Goal: Information Seeking & Learning: Check status

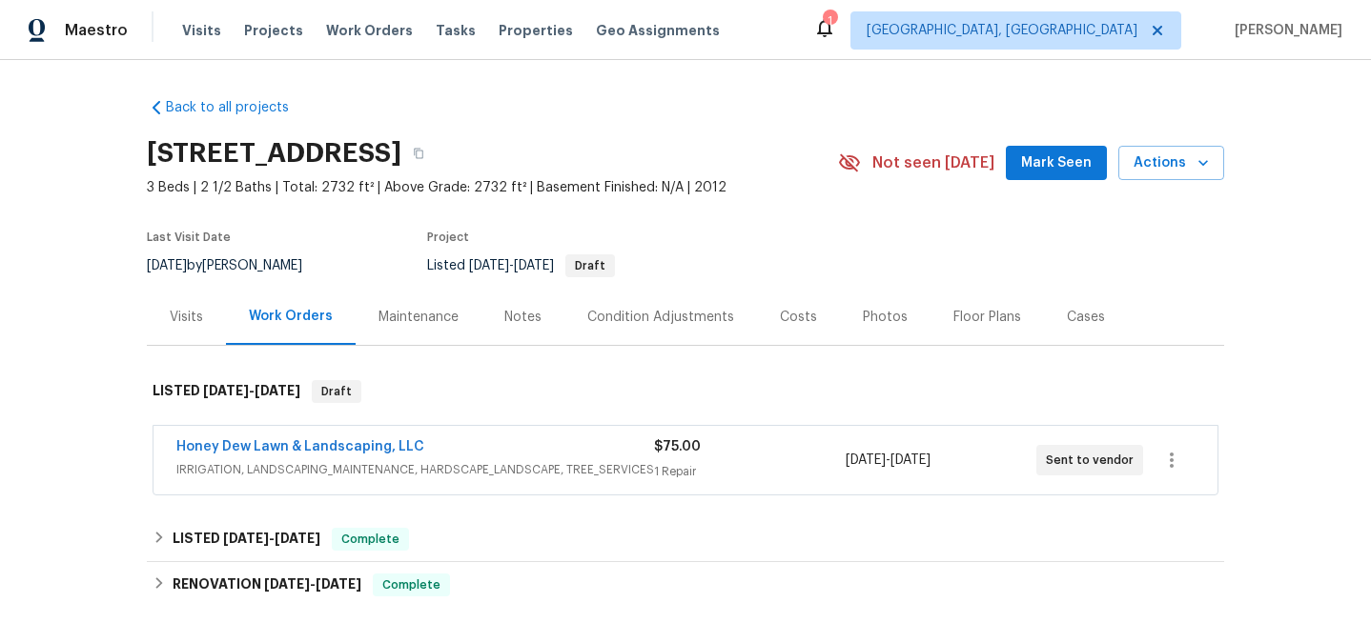
click at [79, 428] on div "Back to all projects 27011 Camirillo Creek Ln, Katy, TX 77494 3 Beds | 2 1/2 Ba…" at bounding box center [685, 351] width 1371 height 583
click at [557, 462] on span "IRRIGATION, LANDSCAPING_MAINTENANCE, HARDSCAPE_LANDSCAPE, TREE_SERVICES" at bounding box center [414, 469] width 477 height 19
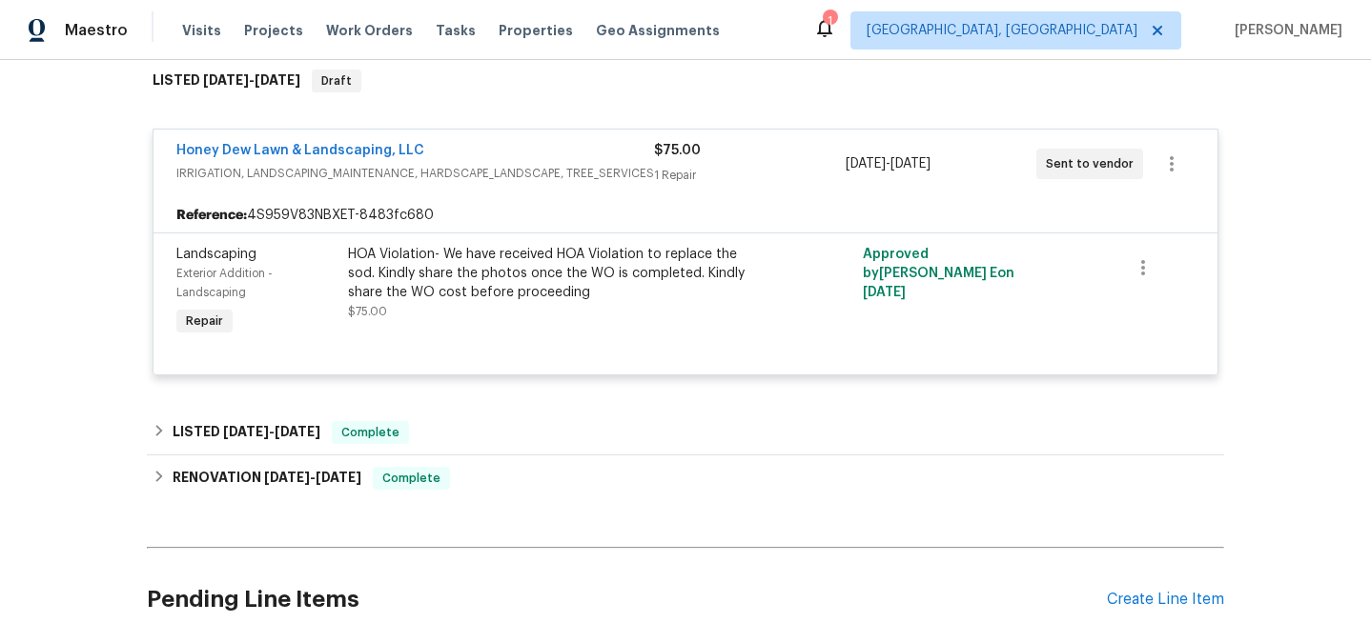
scroll to position [313, 0]
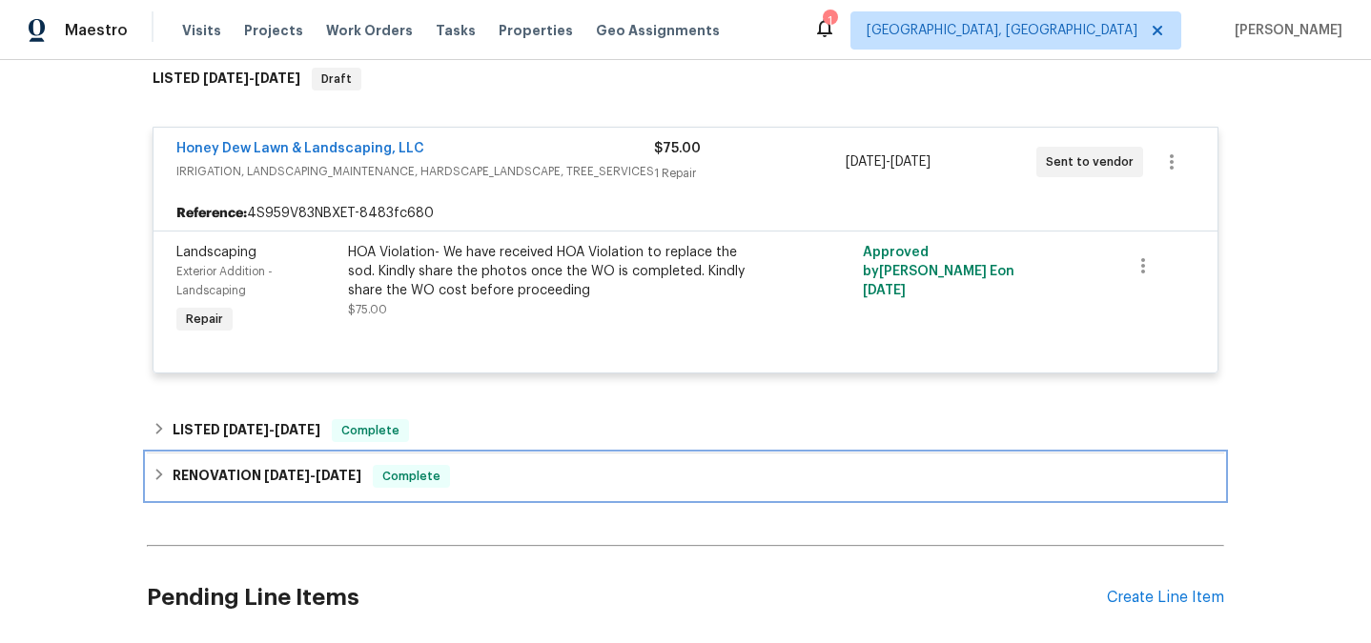
click at [269, 478] on span "[DATE]" at bounding box center [287, 475] width 46 height 13
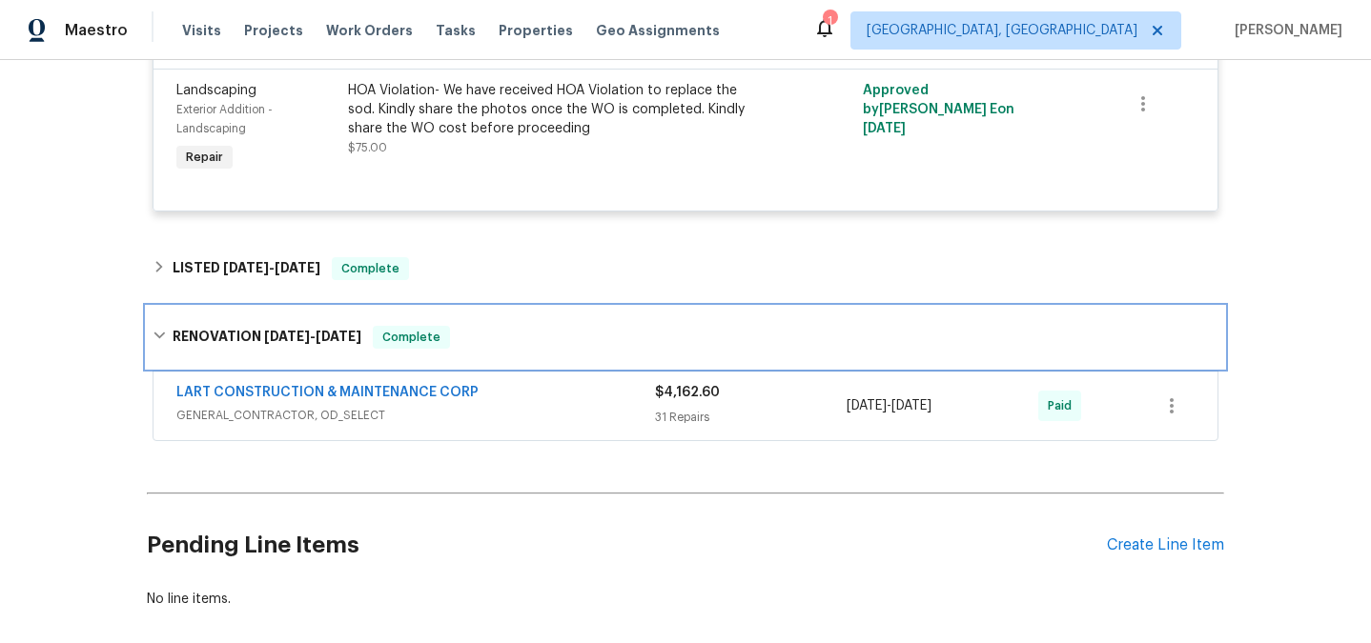
scroll to position [570, 0]
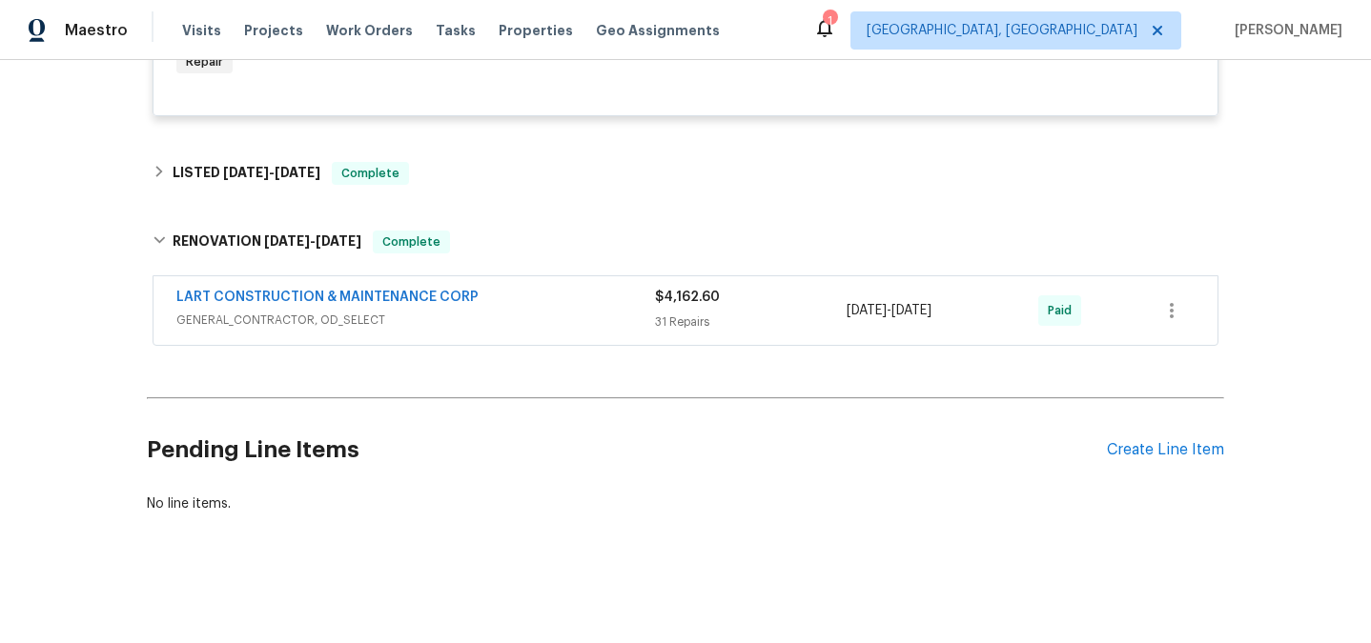
click at [539, 320] on span "GENERAL_CONTRACTOR, OD_SELECT" at bounding box center [415, 320] width 478 height 19
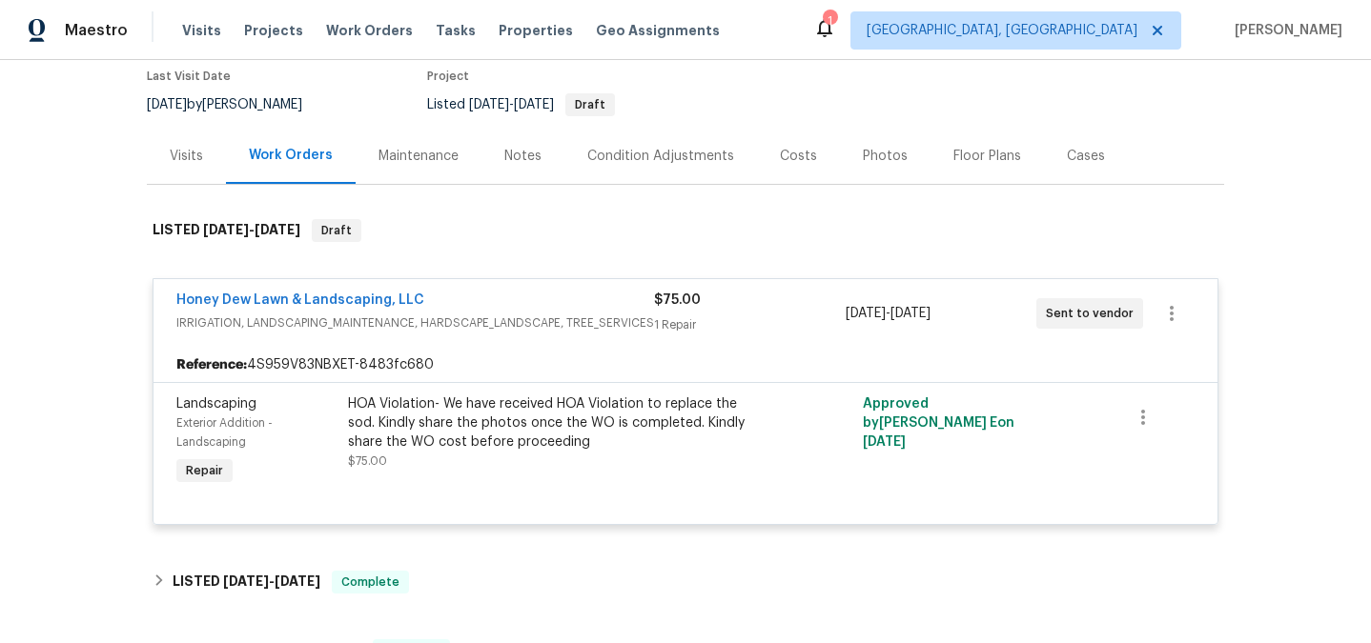
scroll to position [0, 0]
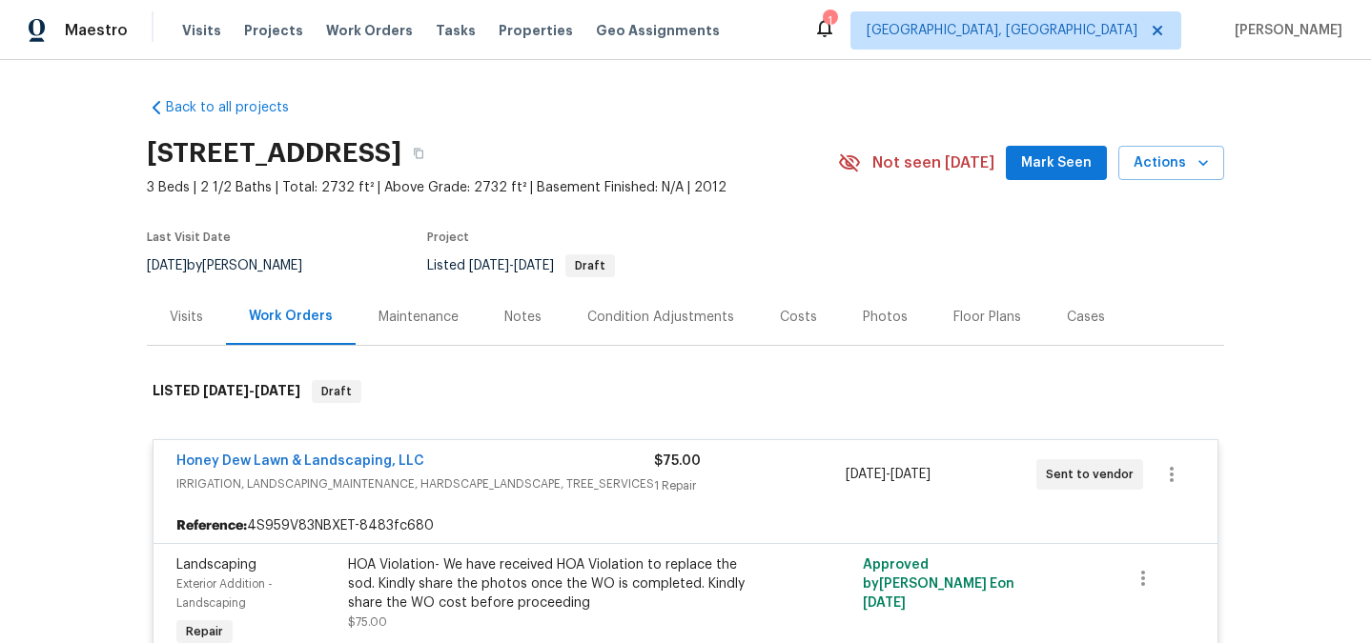
click at [875, 320] on div "Photos" at bounding box center [885, 317] width 45 height 19
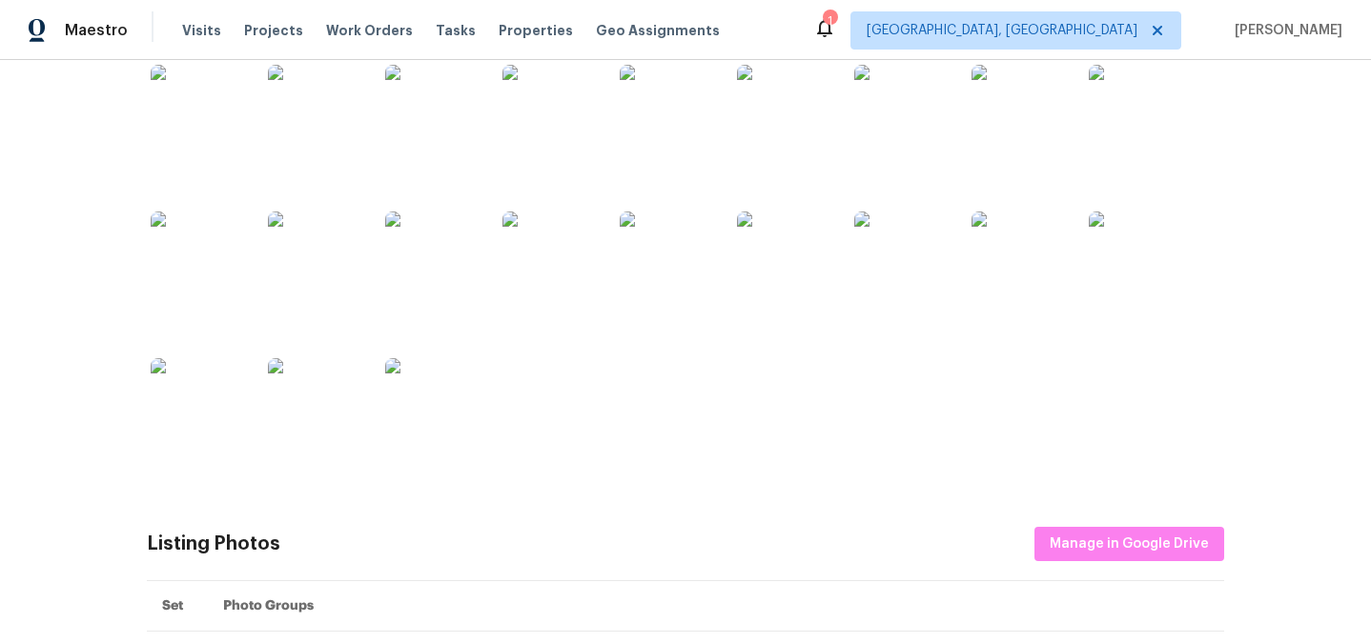
scroll to position [306, 0]
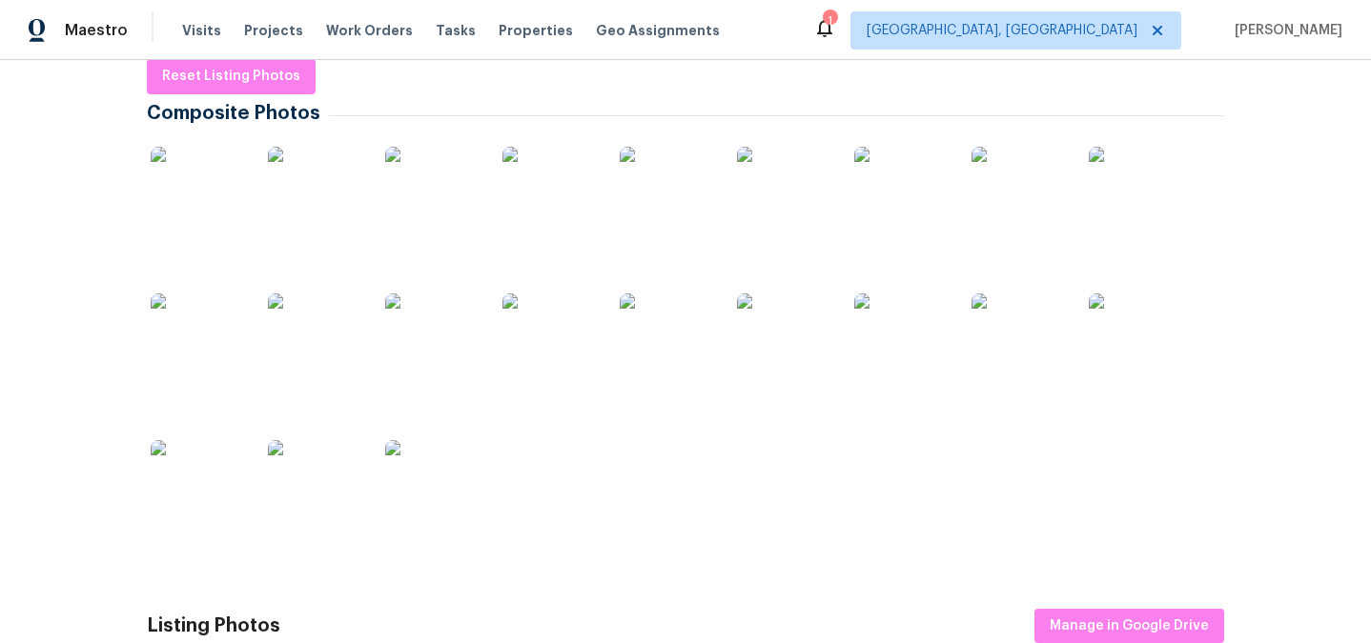
click at [1129, 204] on img at bounding box center [1135, 194] width 95 height 95
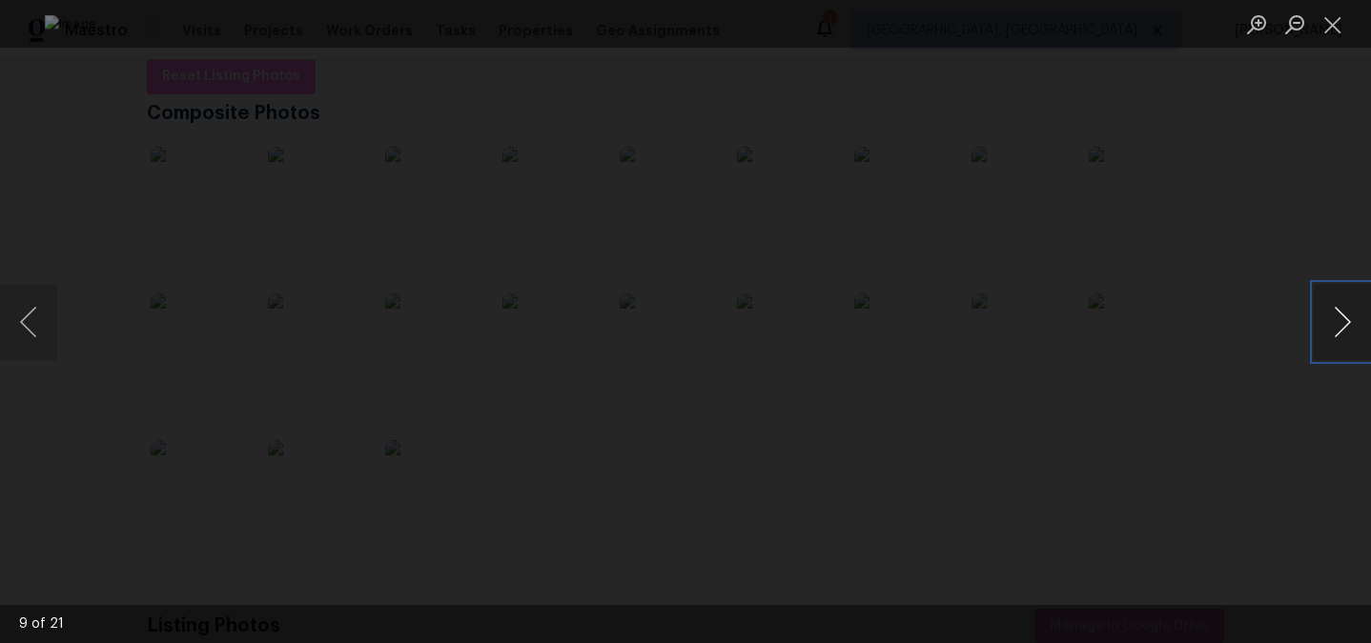
click at [1335, 335] on button "Next image" at bounding box center [1341, 322] width 57 height 76
click at [1134, 352] on div "Lightbox" at bounding box center [685, 321] width 1371 height 643
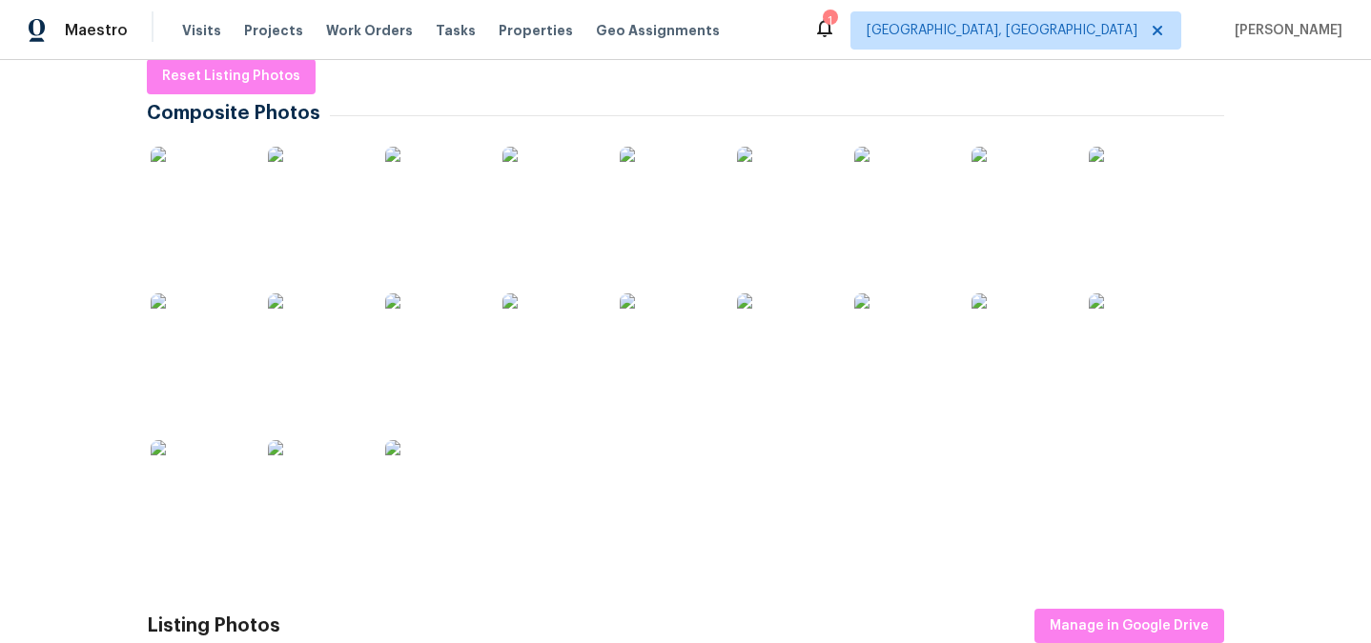
click at [641, 340] on img at bounding box center [666, 341] width 95 height 95
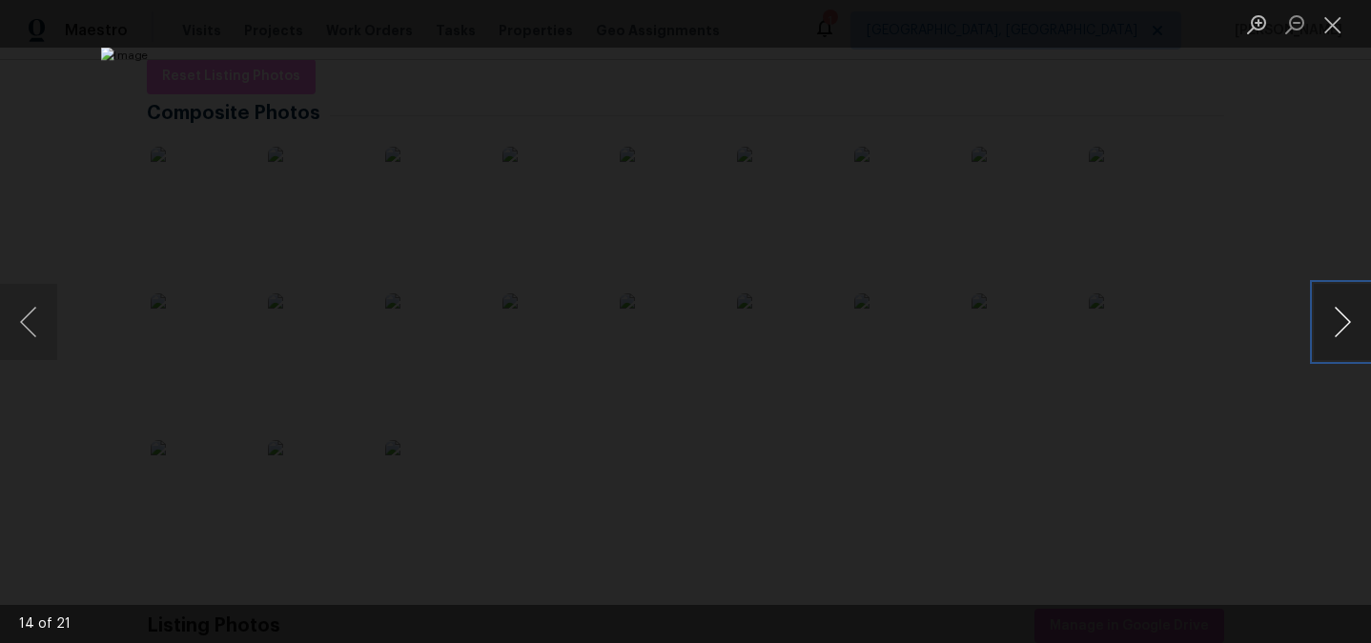
click at [1343, 336] on button "Next image" at bounding box center [1341, 322] width 57 height 76
click at [1121, 295] on div "Lightbox" at bounding box center [685, 321] width 1371 height 643
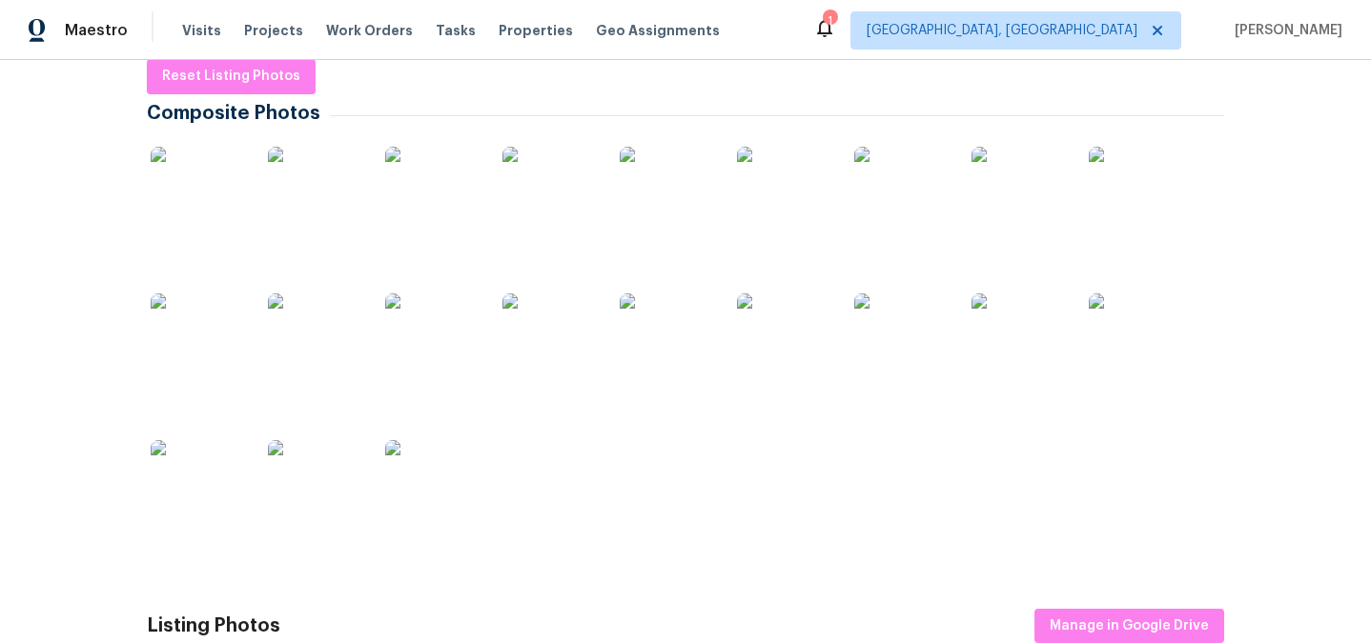
scroll to position [280, 0]
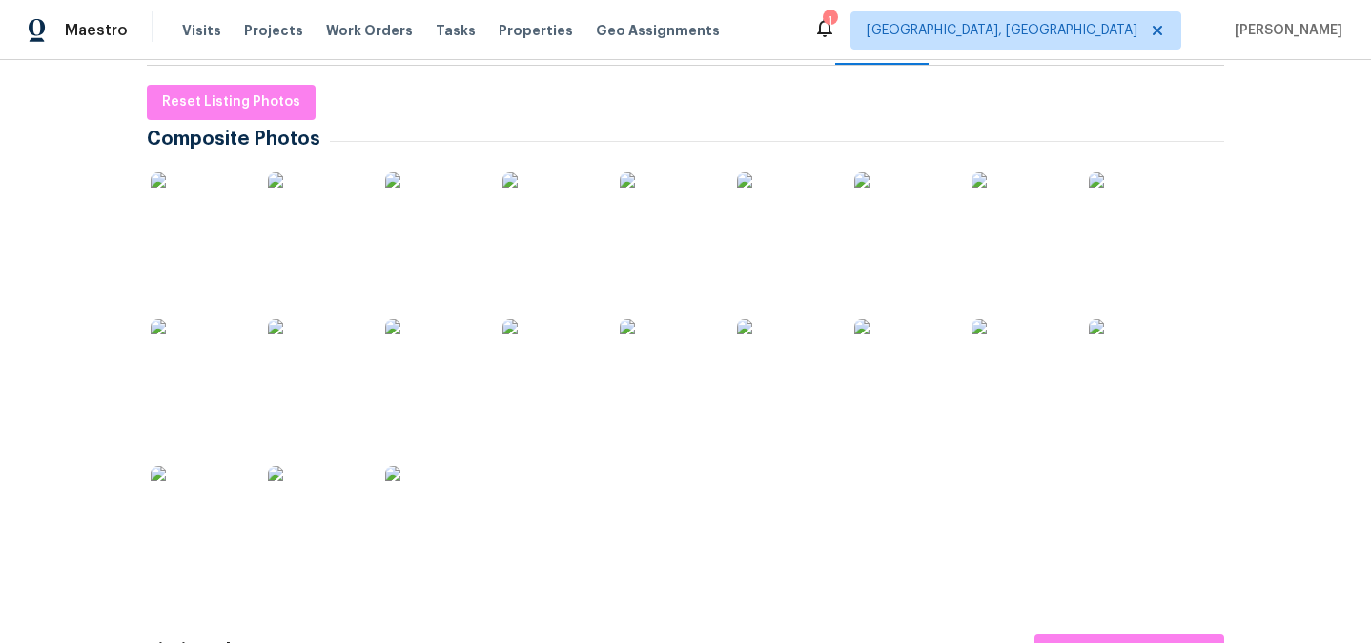
click at [1138, 244] on img at bounding box center [1135, 220] width 95 height 95
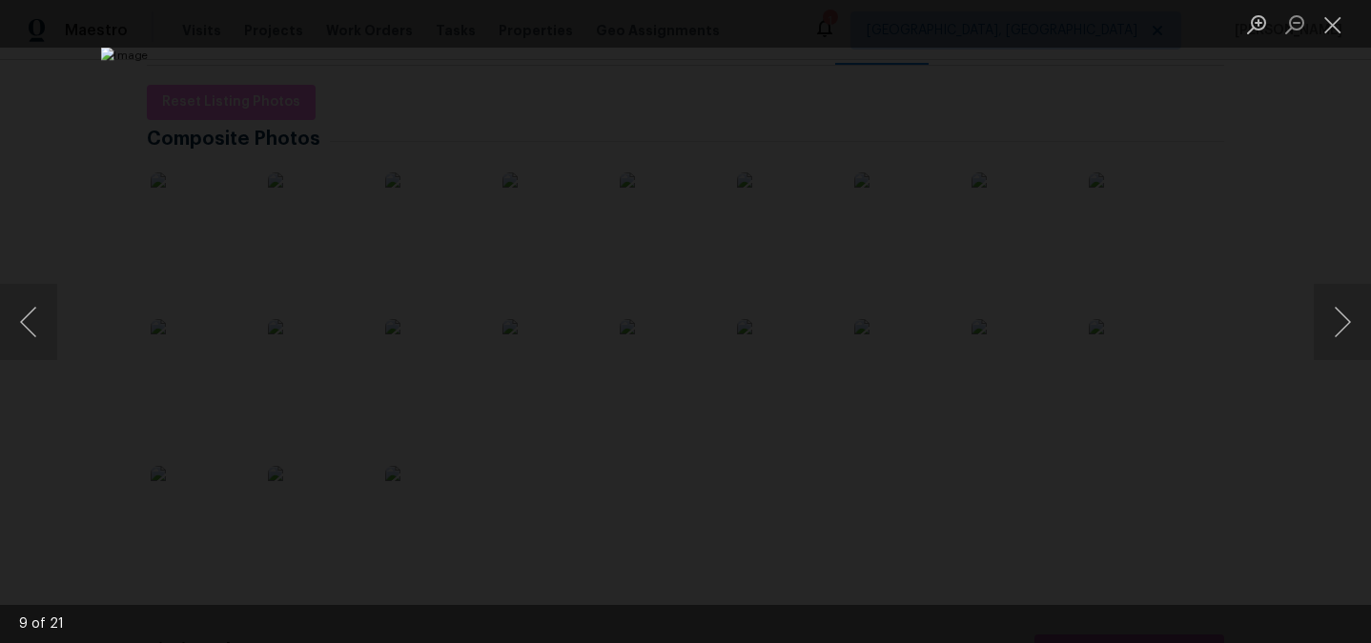
click at [1145, 476] on div "Lightbox" at bounding box center [685, 321] width 1371 height 643
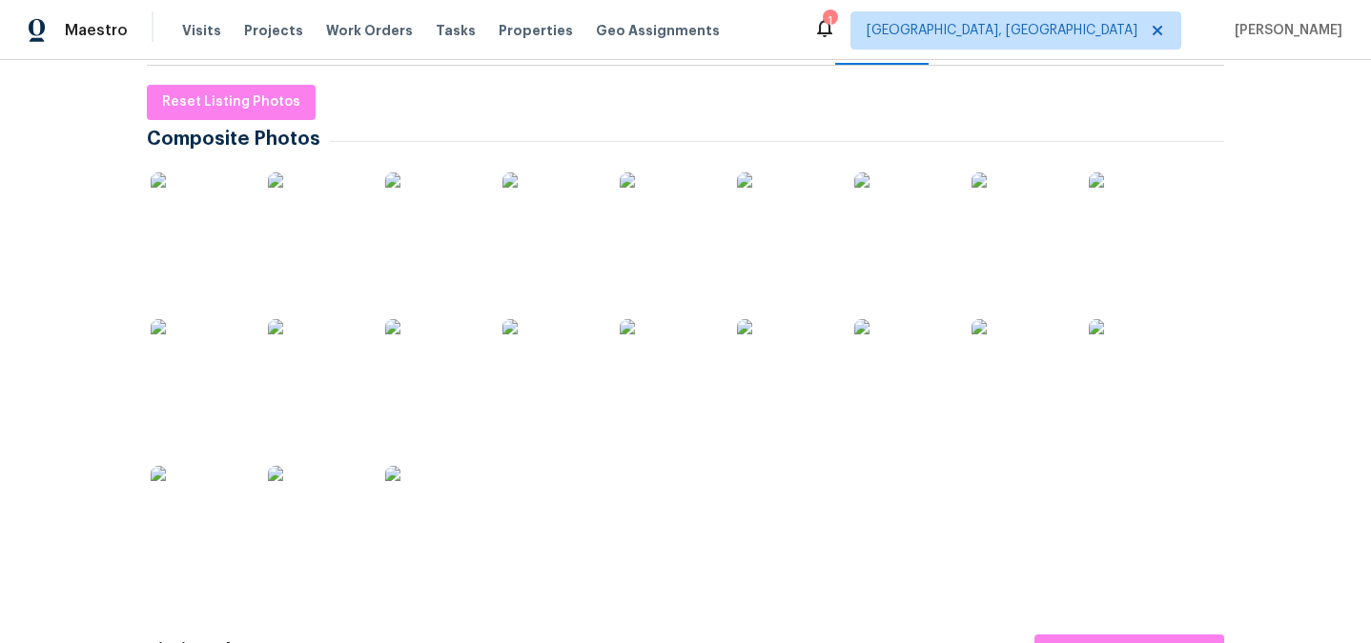
click at [1127, 358] on img at bounding box center [1135, 366] width 95 height 95
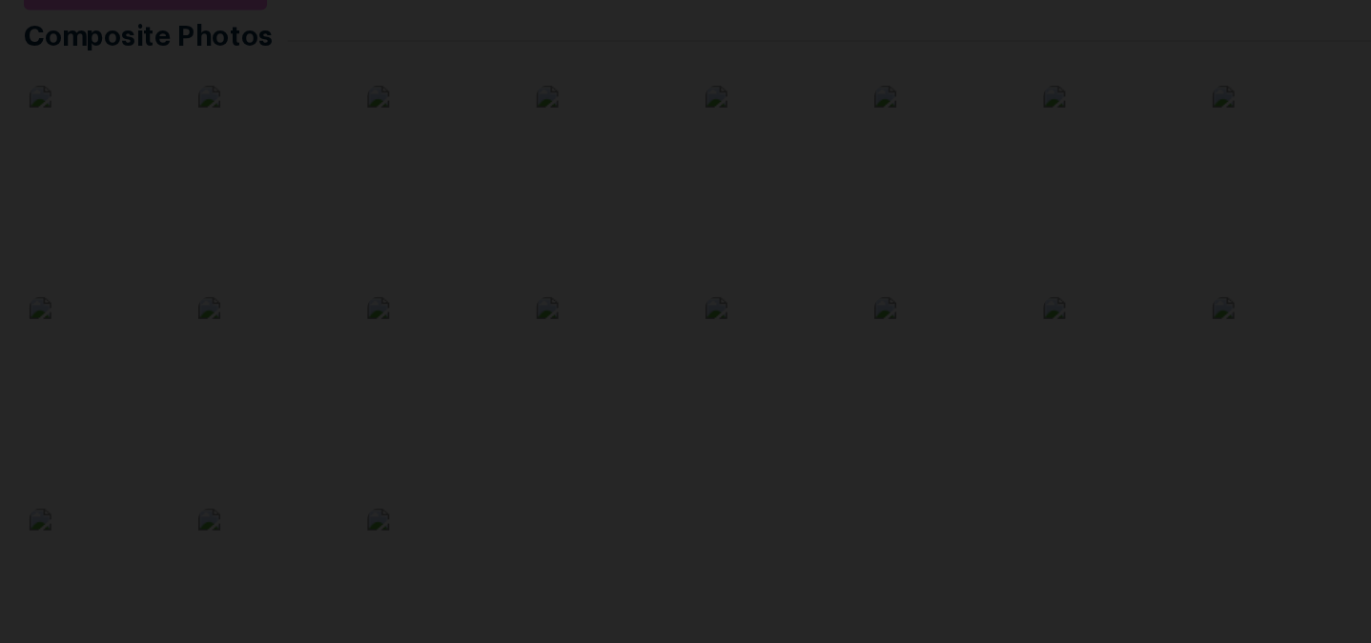
click at [592, 404] on img "Lightbox" at bounding box center [686, 316] width 1607 height 754
click at [407, 161] on img "Lightbox" at bounding box center [686, 315] width 1607 height 754
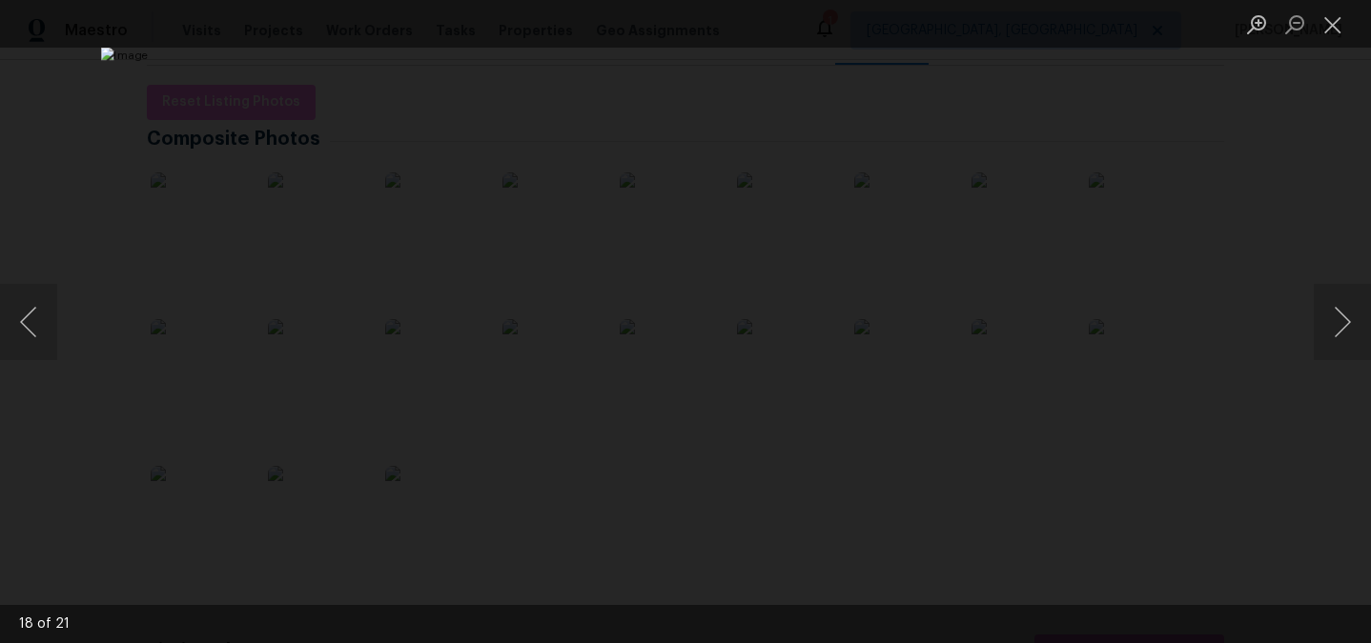
click at [182, 199] on div "Lightbox" at bounding box center [685, 321] width 1371 height 643
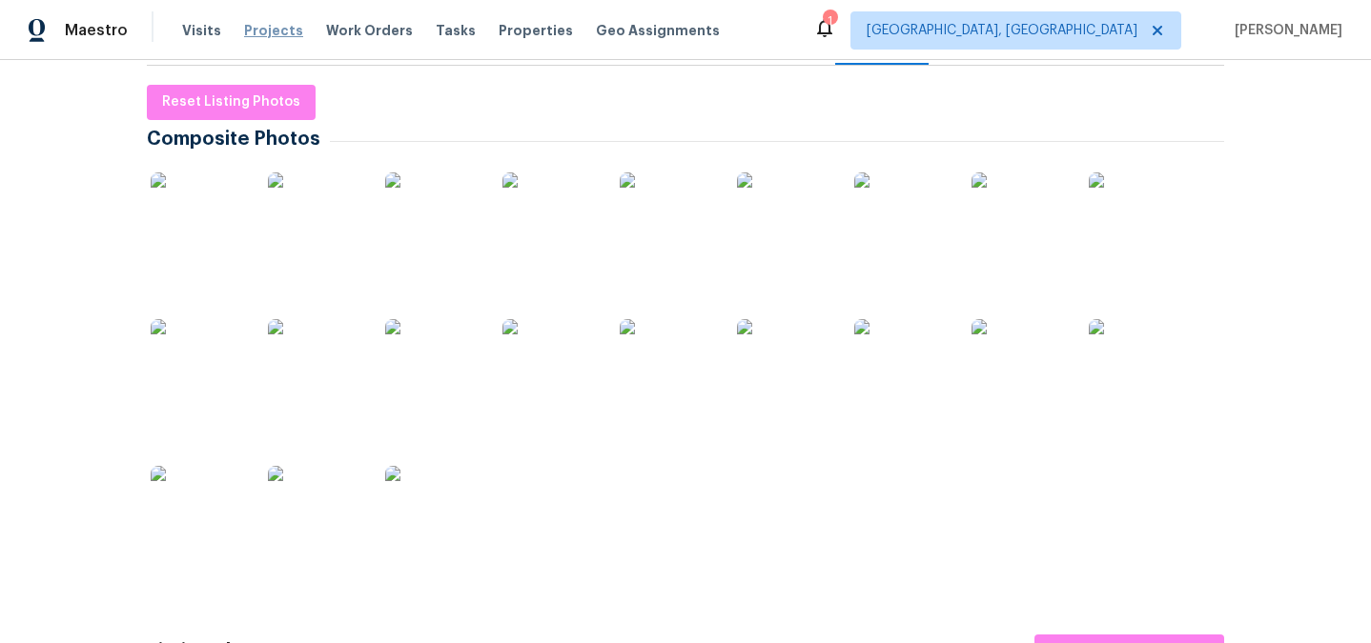
click at [260, 24] on span "Projects" at bounding box center [273, 30] width 59 height 19
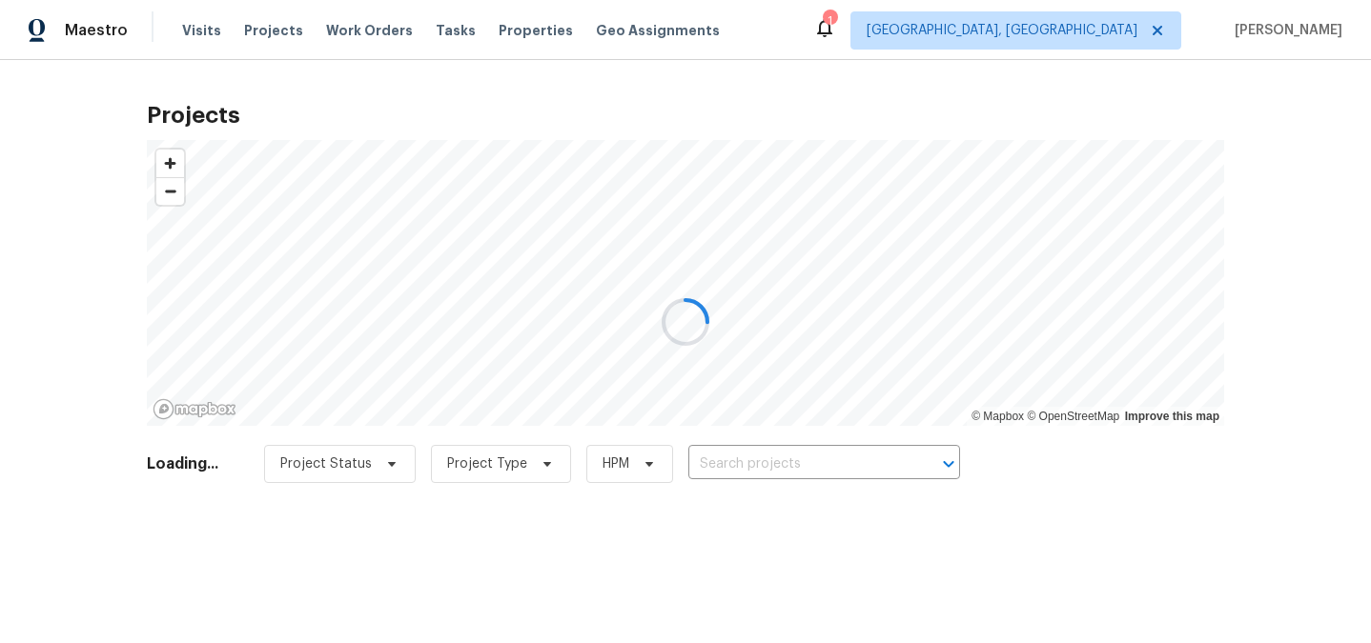
click at [785, 464] on div at bounding box center [685, 321] width 1371 height 643
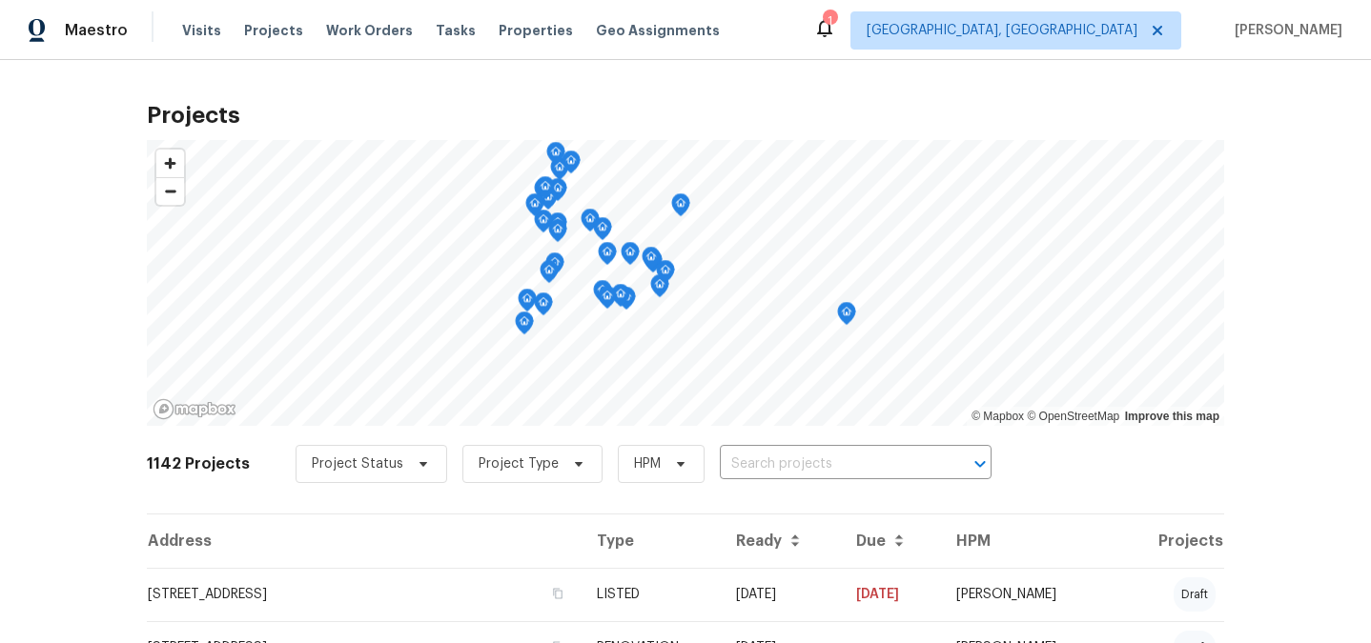
click at [785, 464] on input "text" at bounding box center [829, 465] width 218 height 30
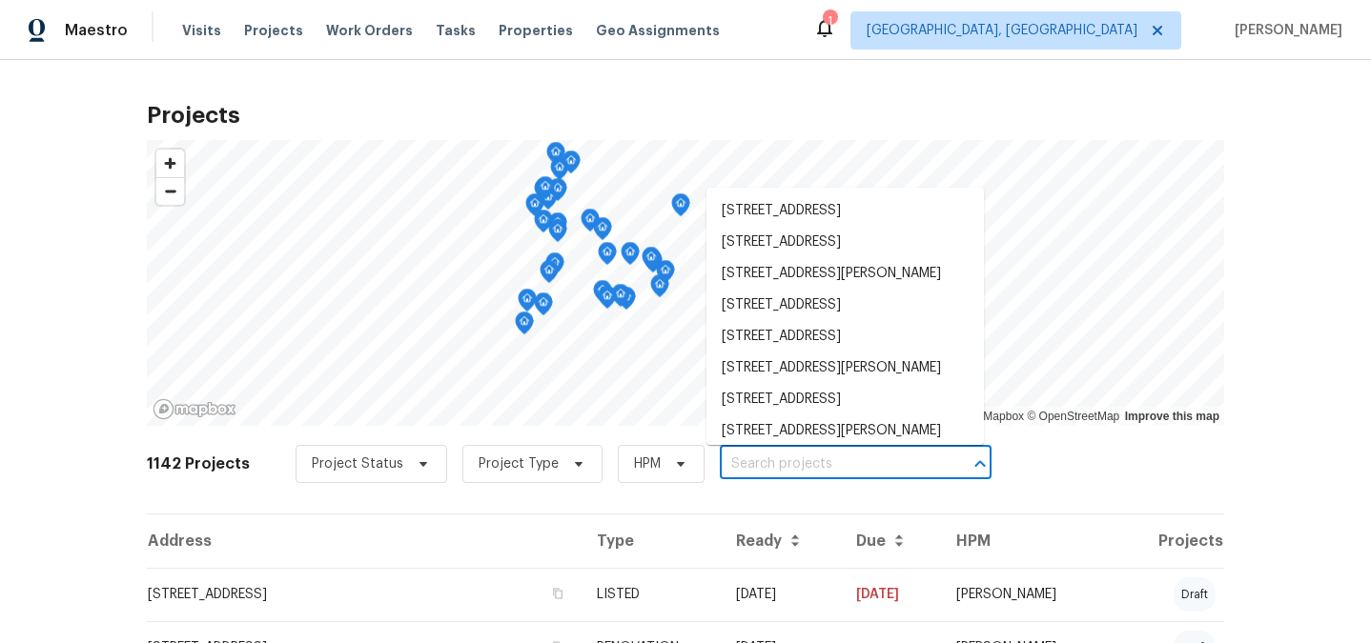
paste input "18 Wycomb Pl Coram, NY 11727"
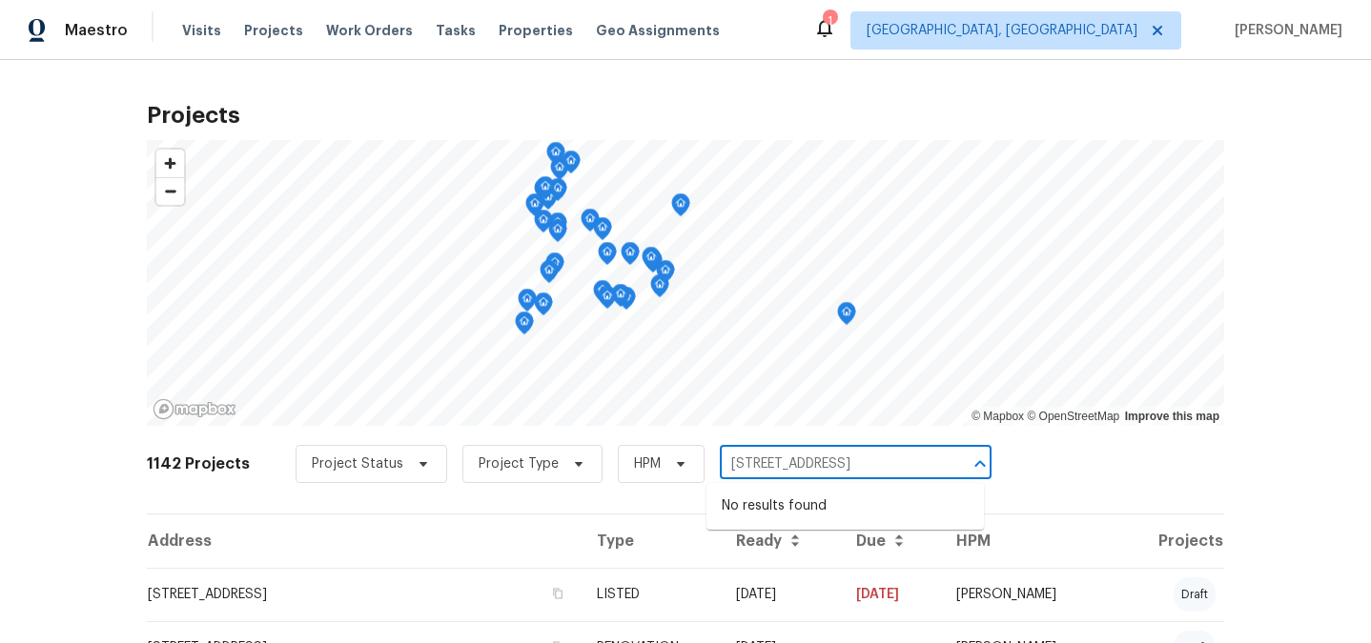
drag, startPoint x: 793, startPoint y: 460, endPoint x: 939, endPoint y: 460, distance: 145.8
click at [939, 460] on div "18 Wycomb Pl Coram, NY 11727 ​" at bounding box center [856, 465] width 272 height 30
type input "18 Wycomb"
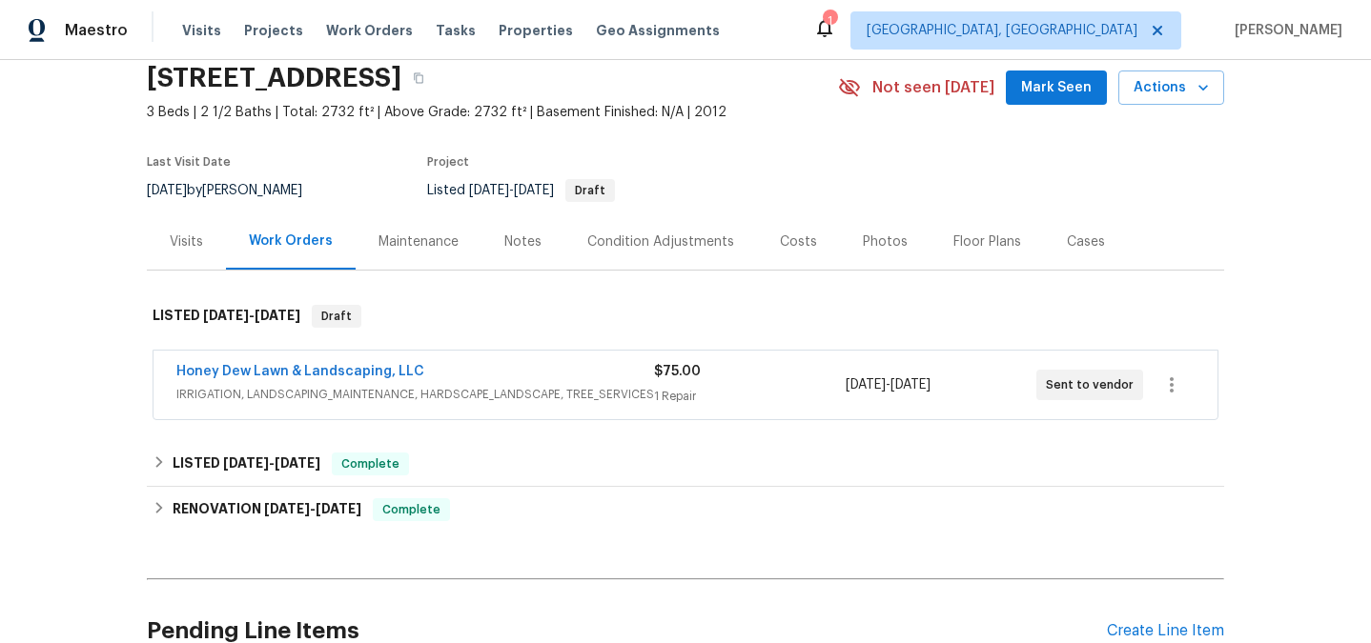
scroll to position [77, 0]
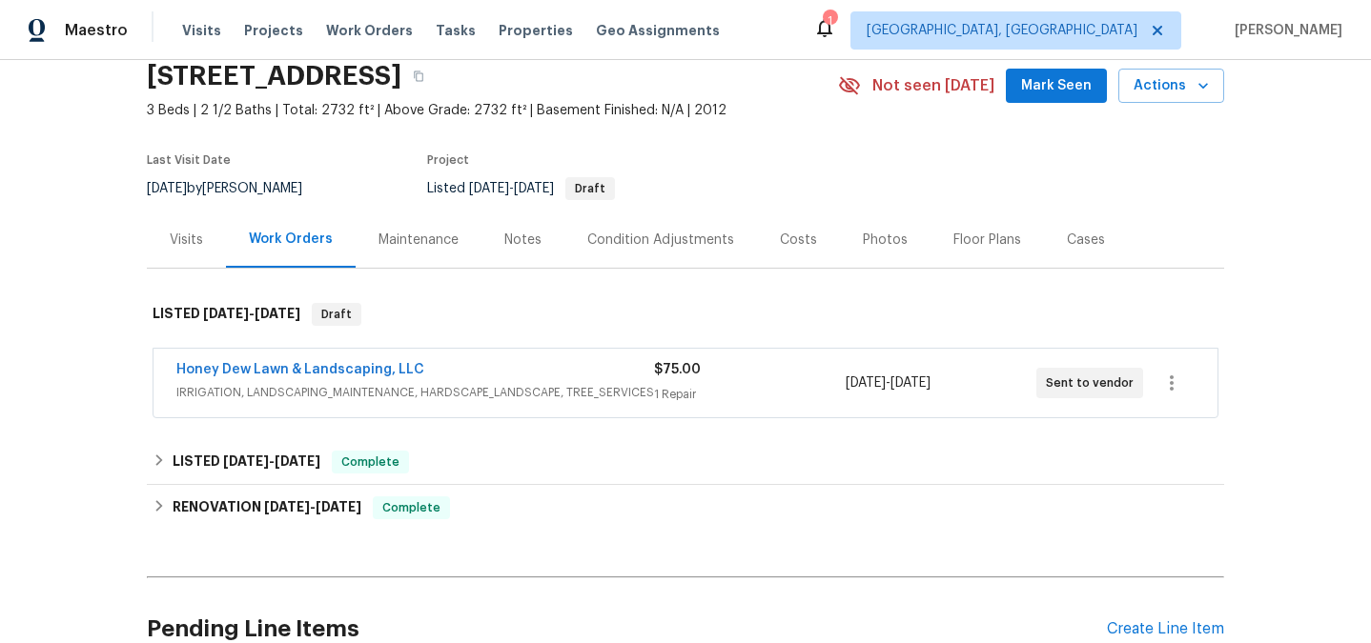
click at [574, 384] on span "IRRIGATION, LANDSCAPING_MAINTENANCE, HARDSCAPE_LANDSCAPE, TREE_SERVICES" at bounding box center [414, 392] width 477 height 19
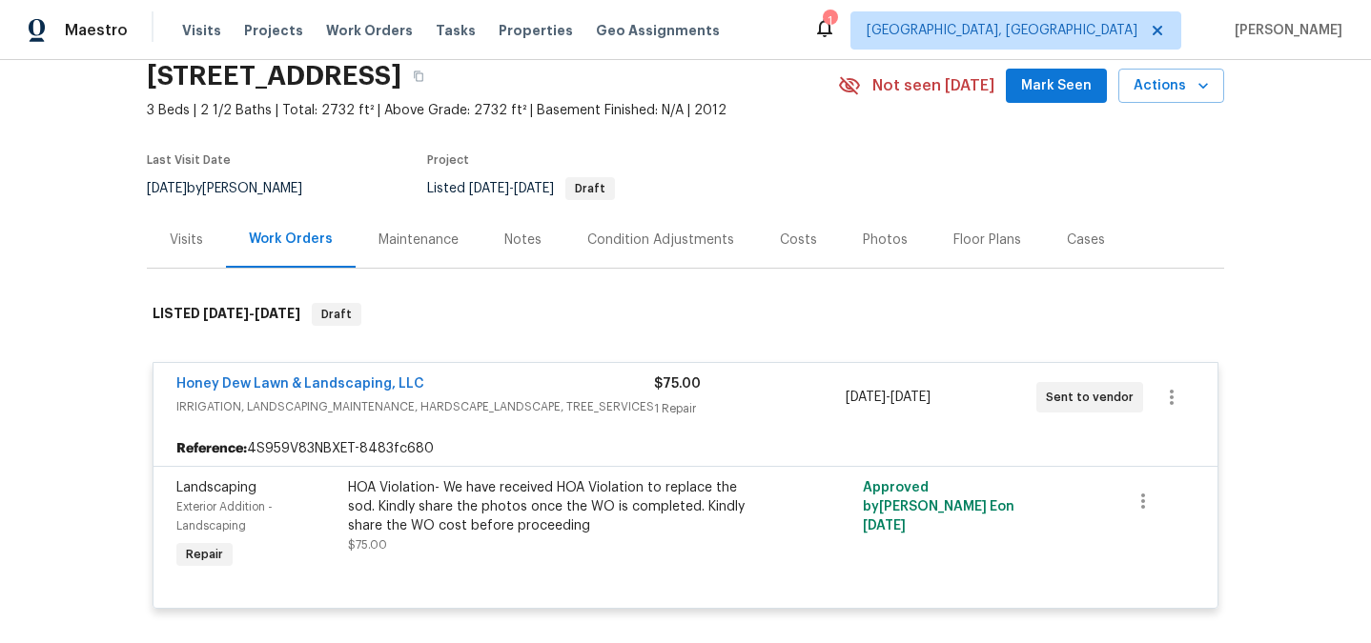
scroll to position [118, 0]
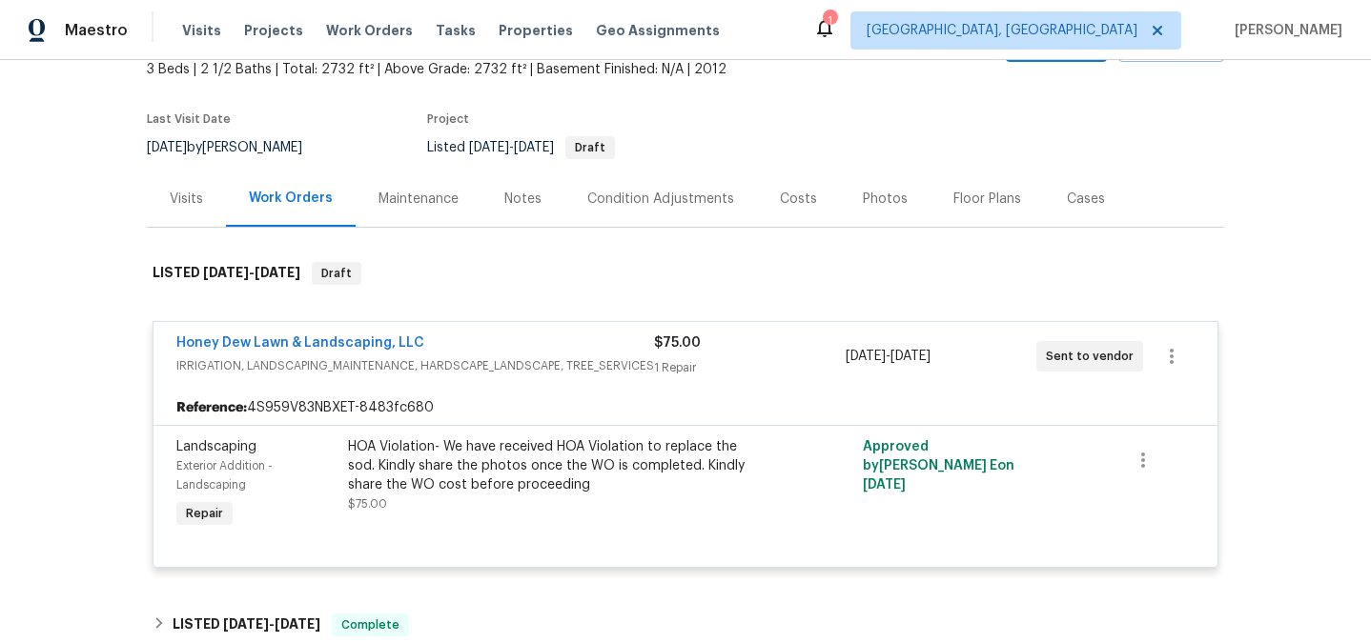
click at [409, 190] on div "Maintenance" at bounding box center [418, 199] width 80 height 19
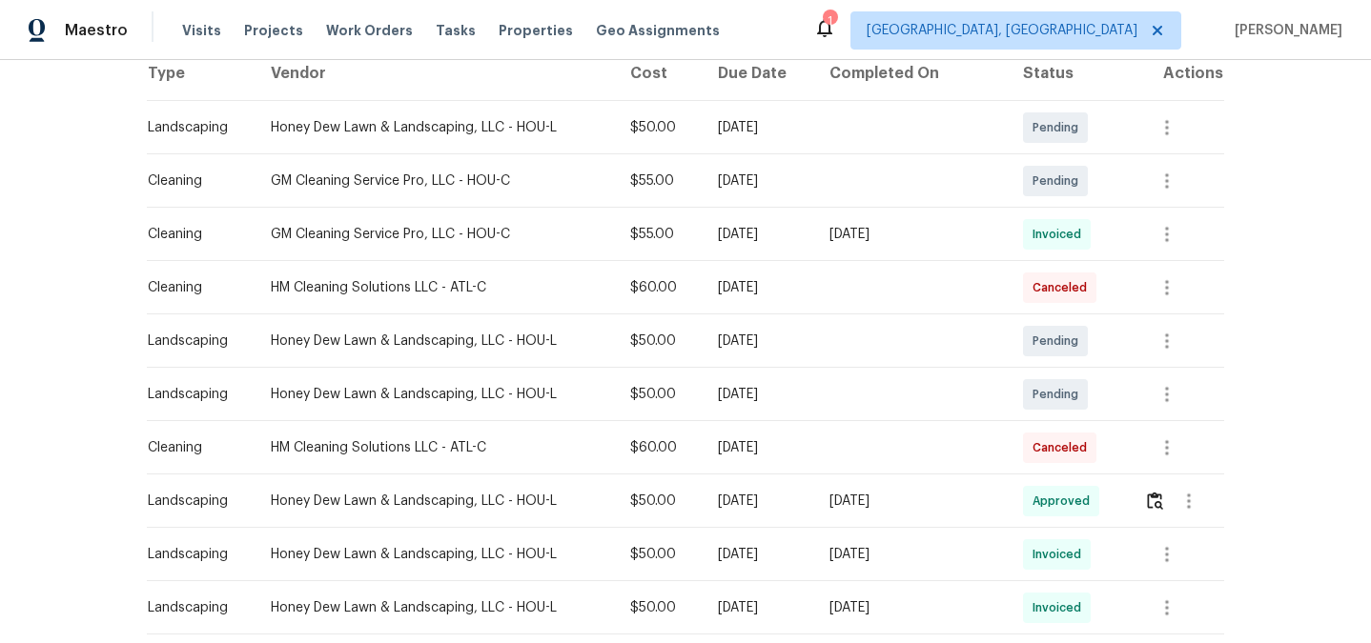
scroll to position [339, 0]
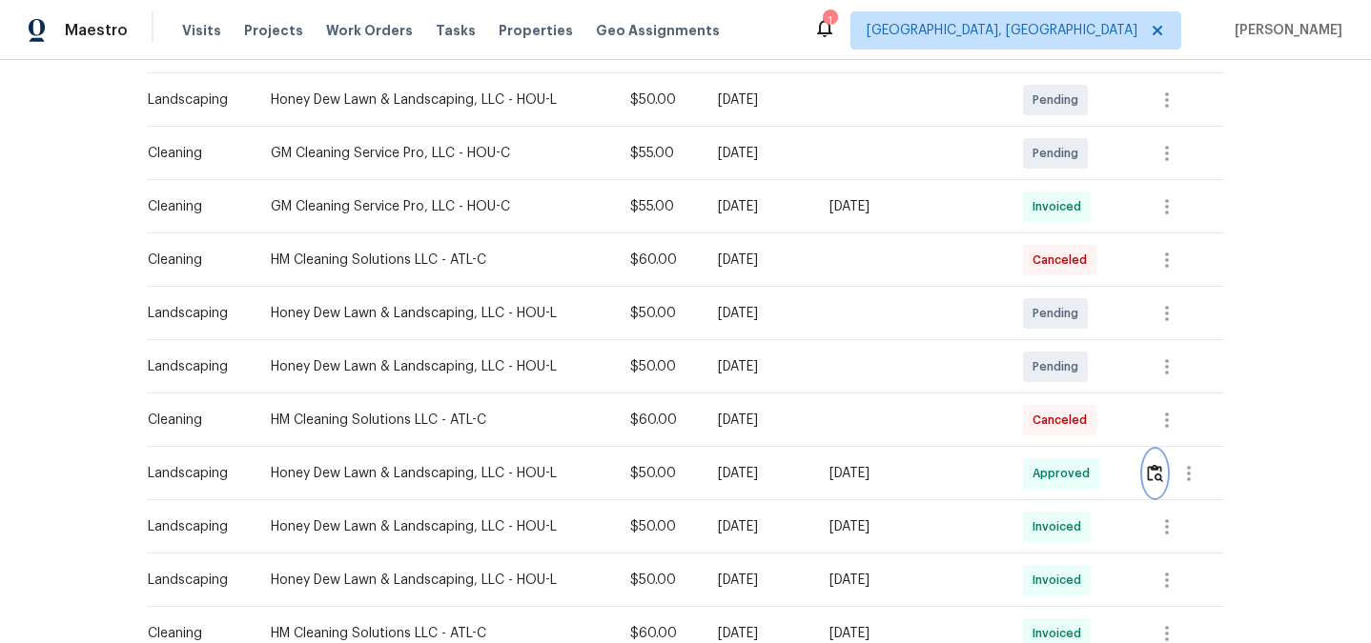
click at [1157, 473] on img "button" at bounding box center [1155, 473] width 16 height 18
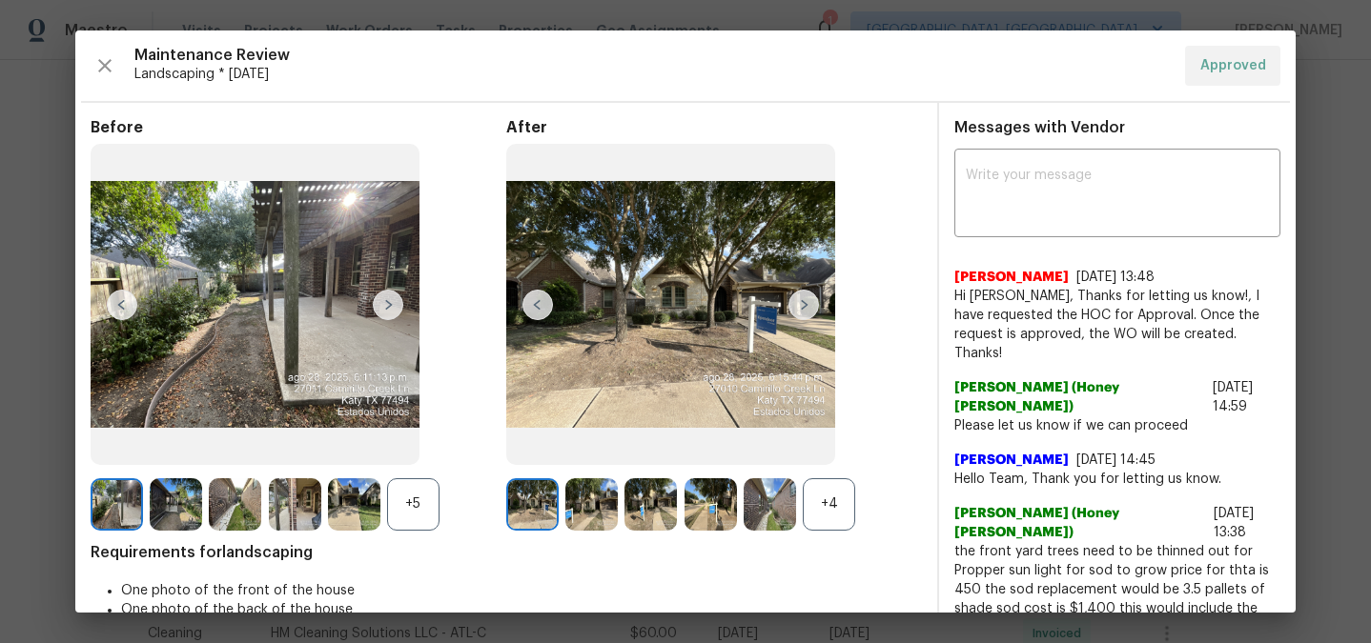
click at [796, 299] on img at bounding box center [803, 305] width 30 height 30
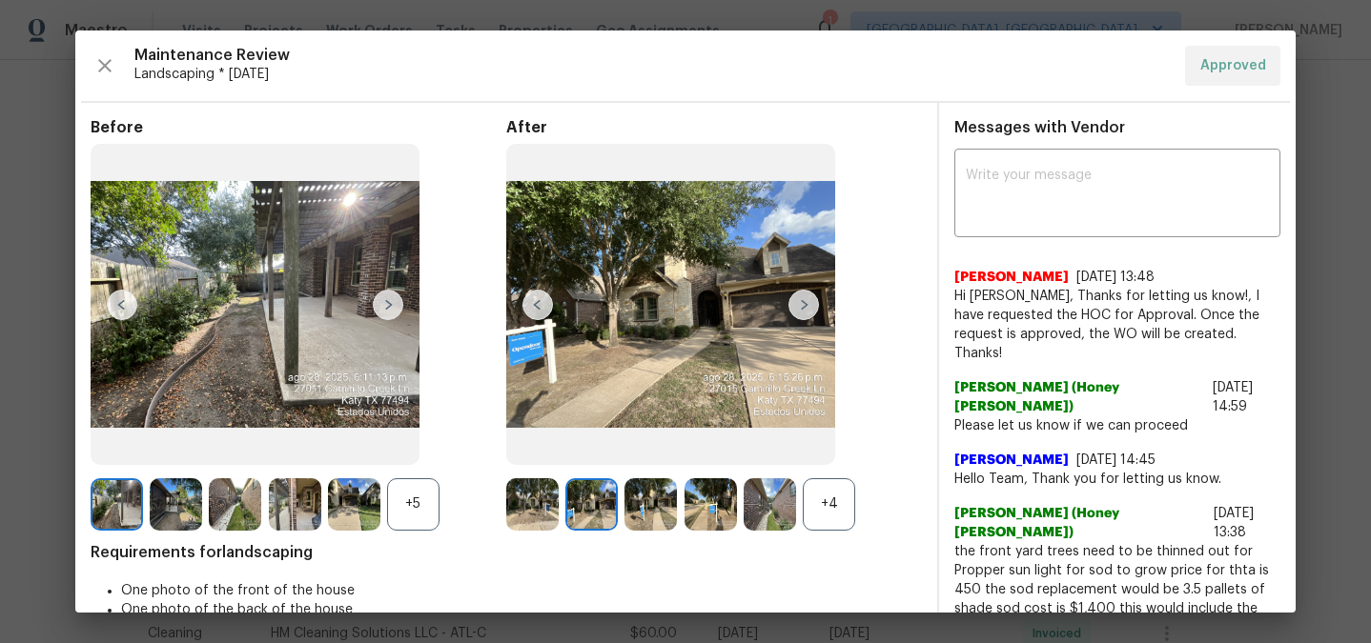
click at [803, 303] on img at bounding box center [803, 305] width 30 height 30
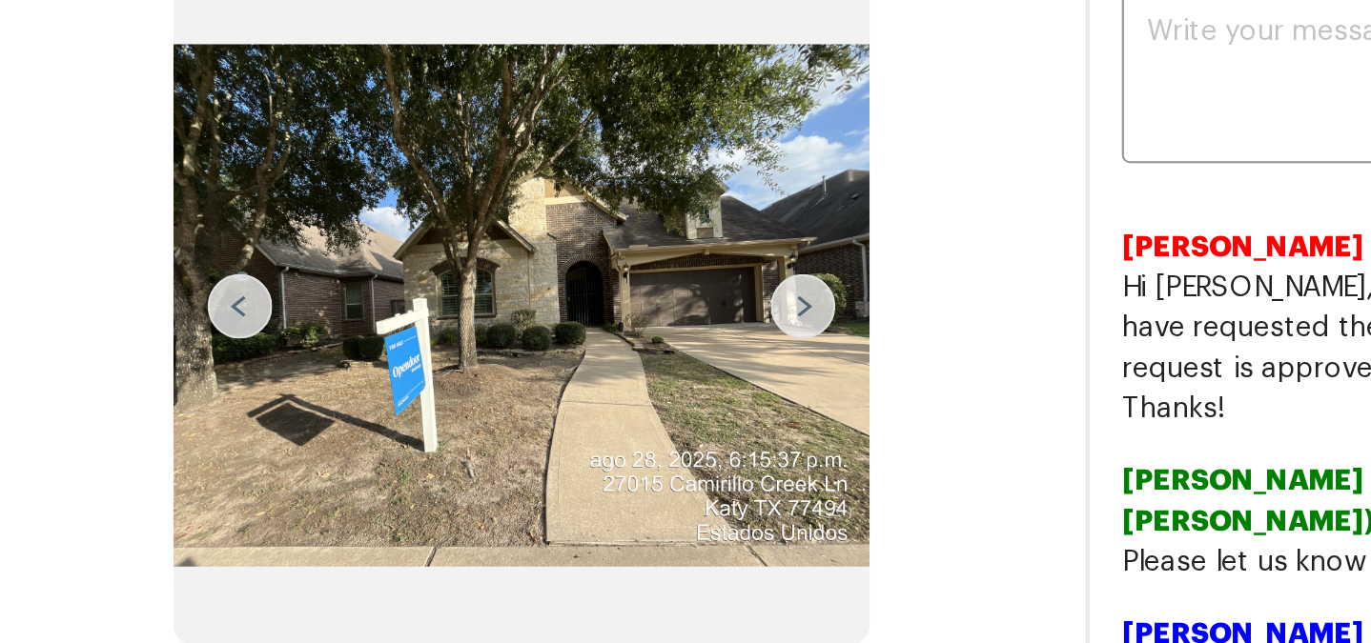
click at [803, 302] on img at bounding box center [803, 305] width 30 height 30
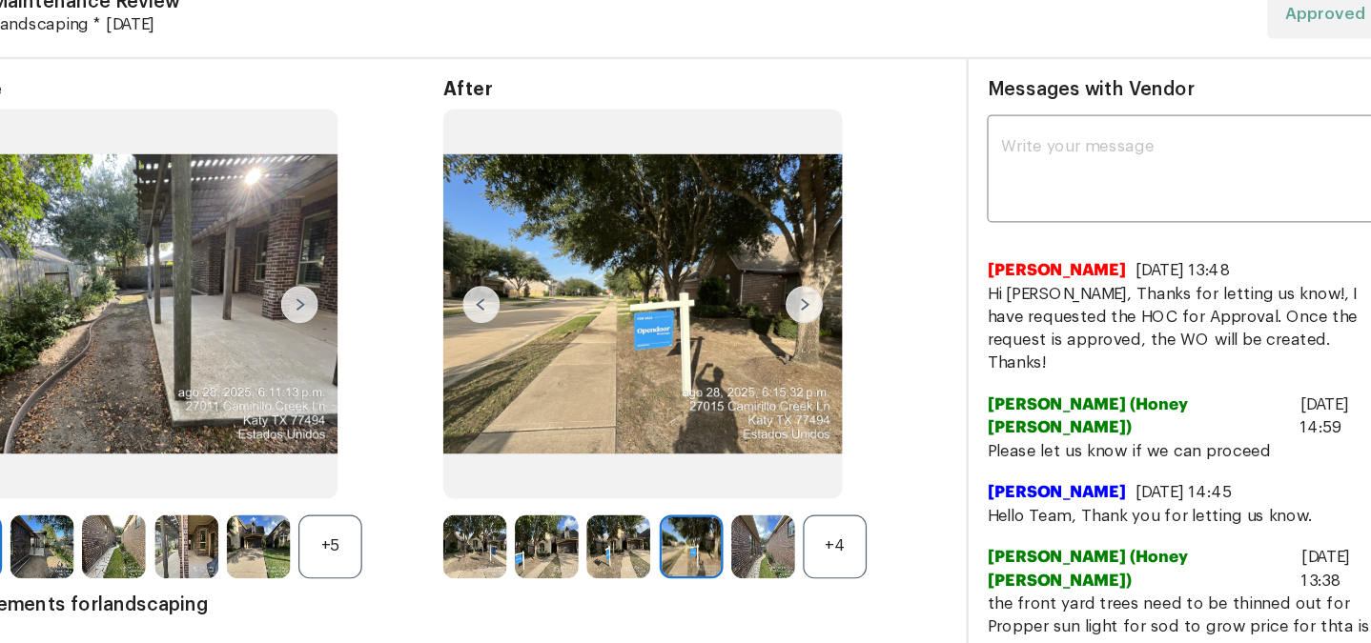
click at [803, 302] on img at bounding box center [803, 305] width 30 height 30
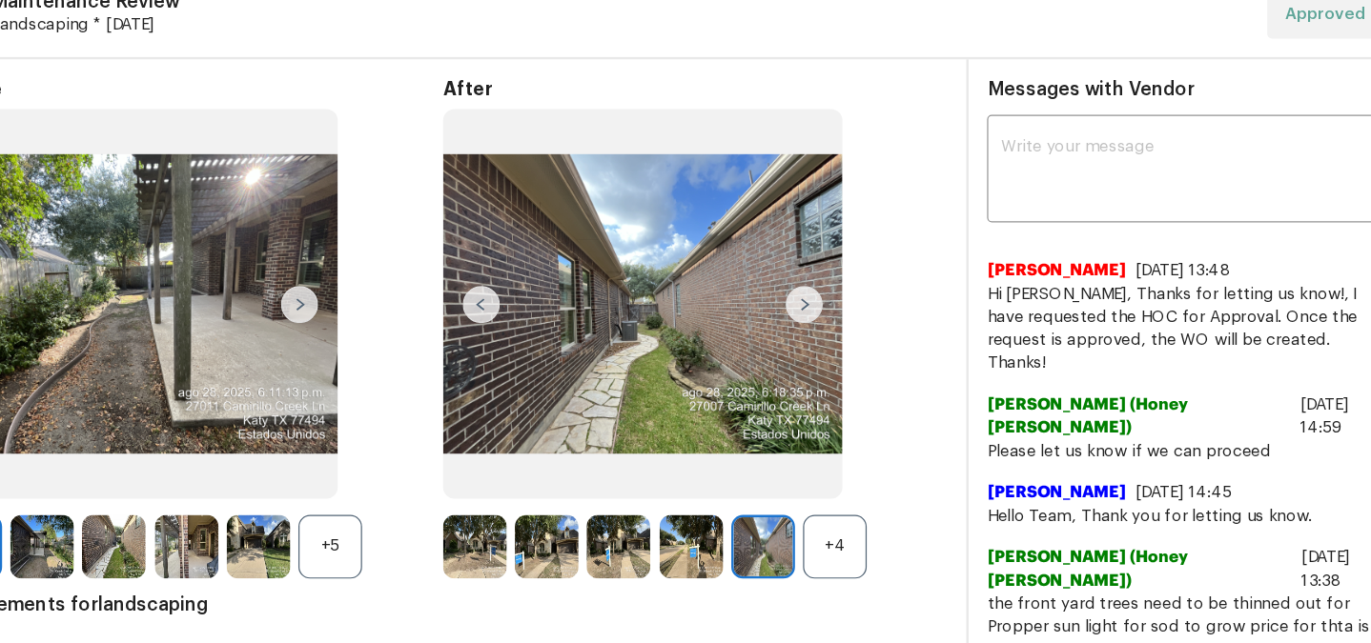
click at [803, 304] on img at bounding box center [803, 305] width 30 height 30
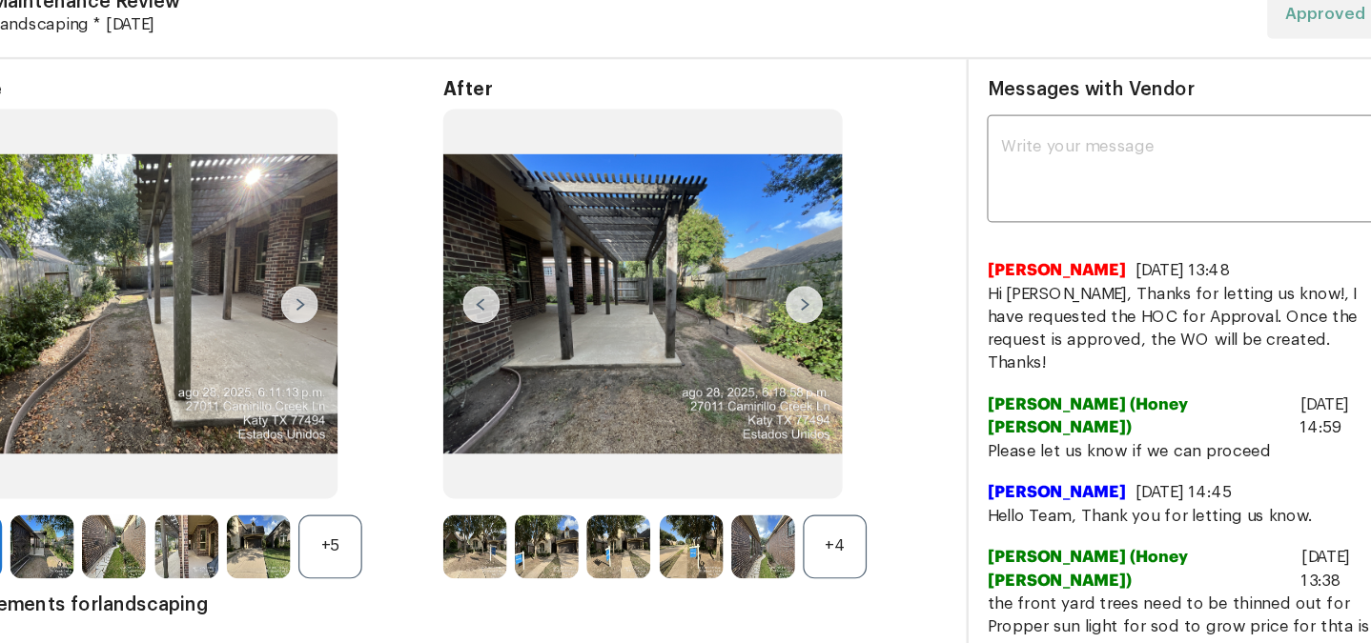
click at [541, 308] on img at bounding box center [537, 305] width 30 height 30
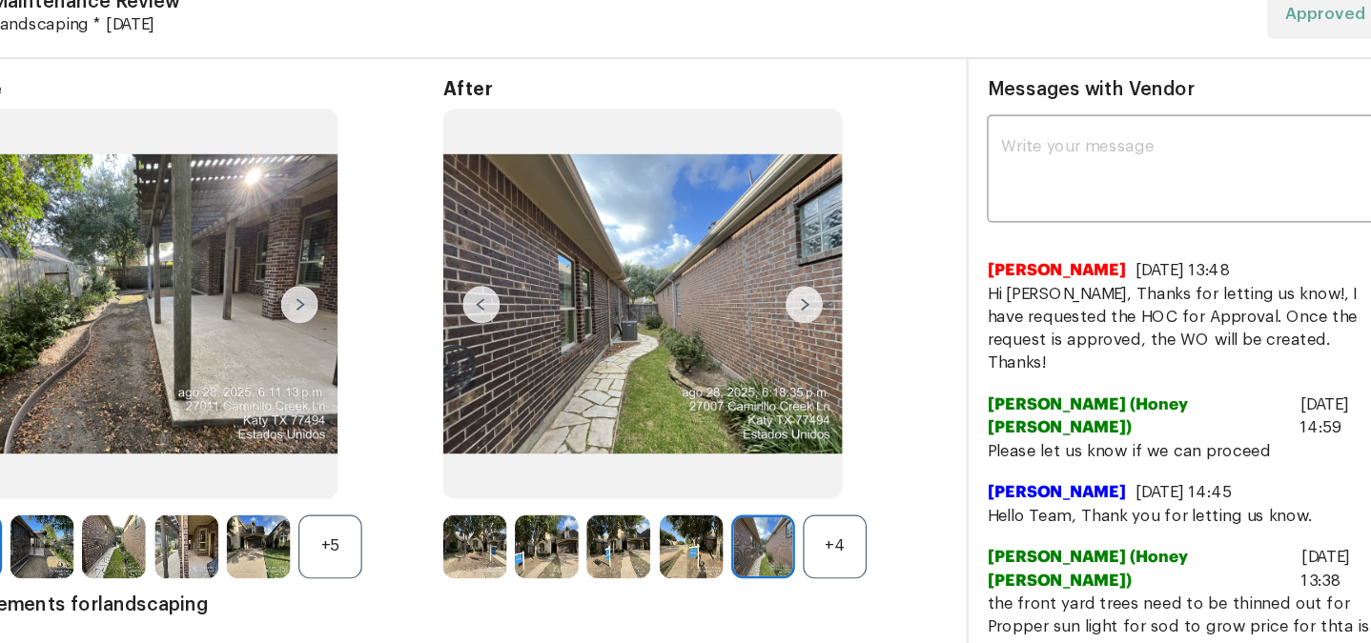
click at [541, 308] on img at bounding box center [537, 305] width 30 height 30
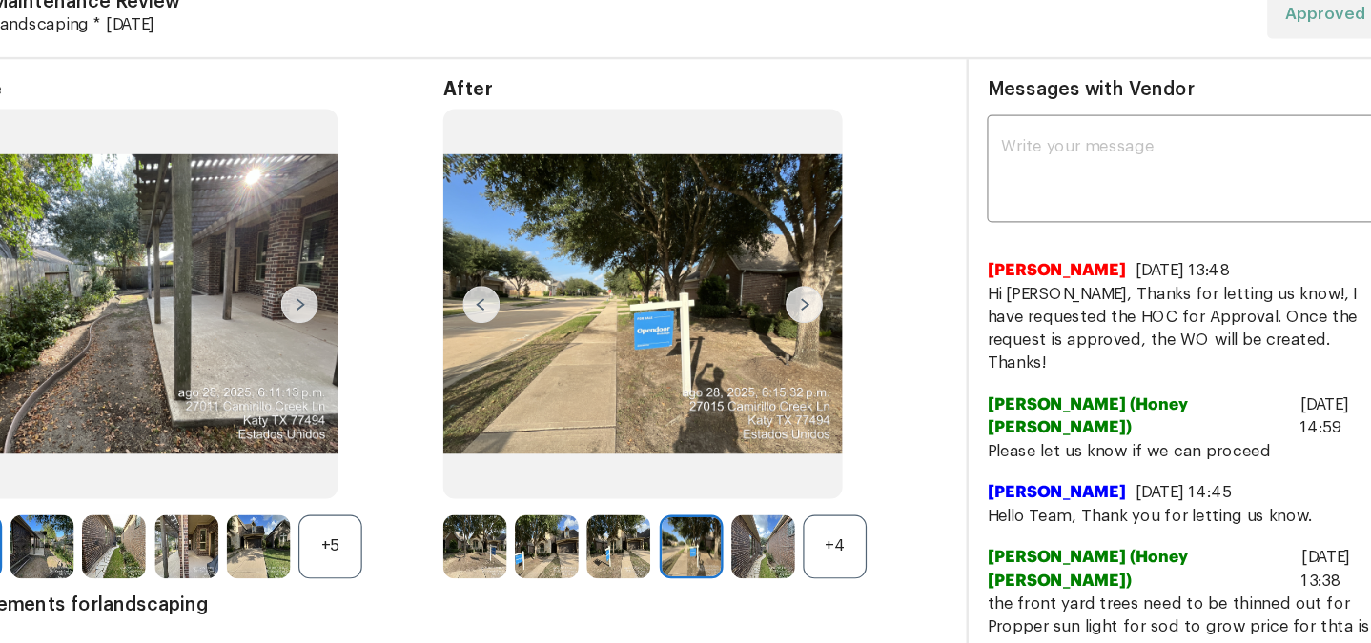
click at [541, 308] on img at bounding box center [537, 305] width 30 height 30
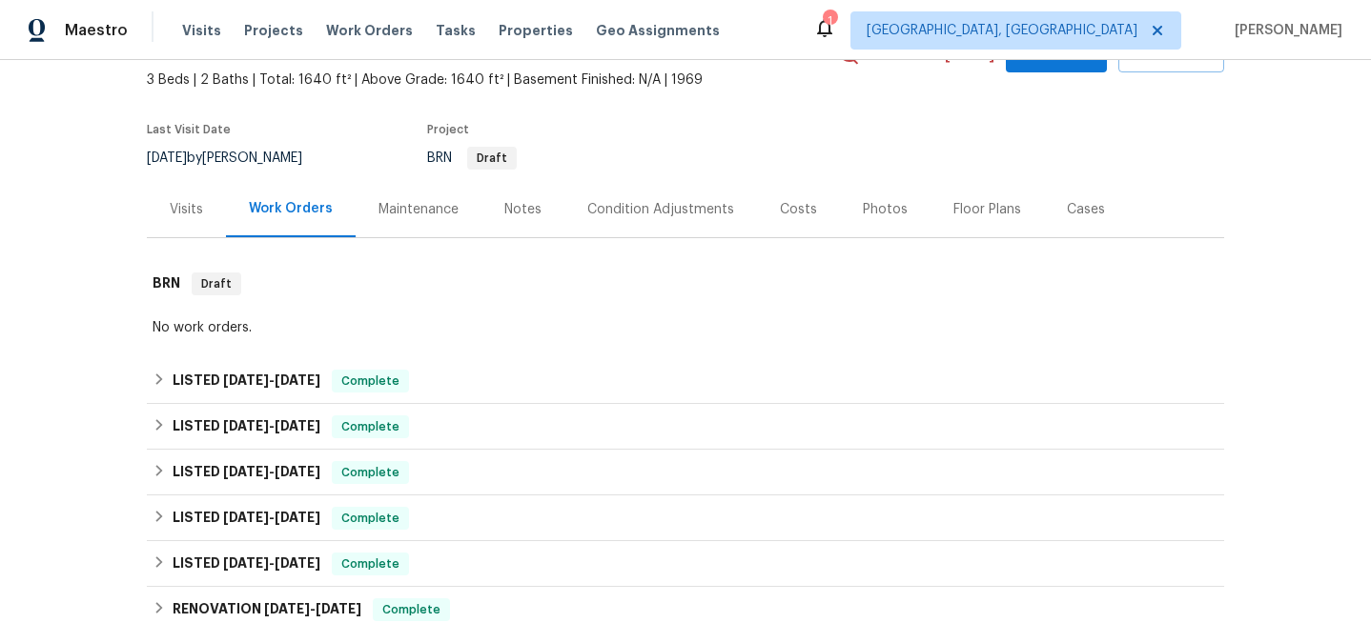
scroll to position [229, 0]
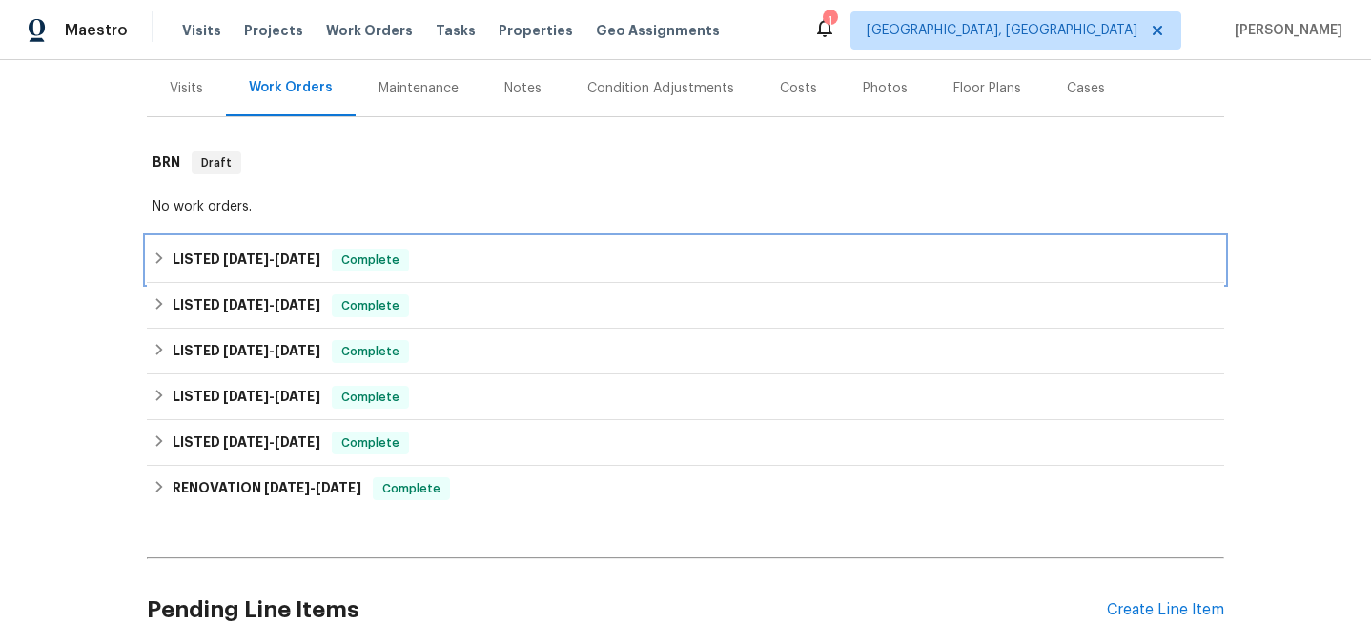
click at [252, 248] on div "LISTED 11/18/24 - 11/18/24 Complete" at bounding box center [685, 260] width 1077 height 46
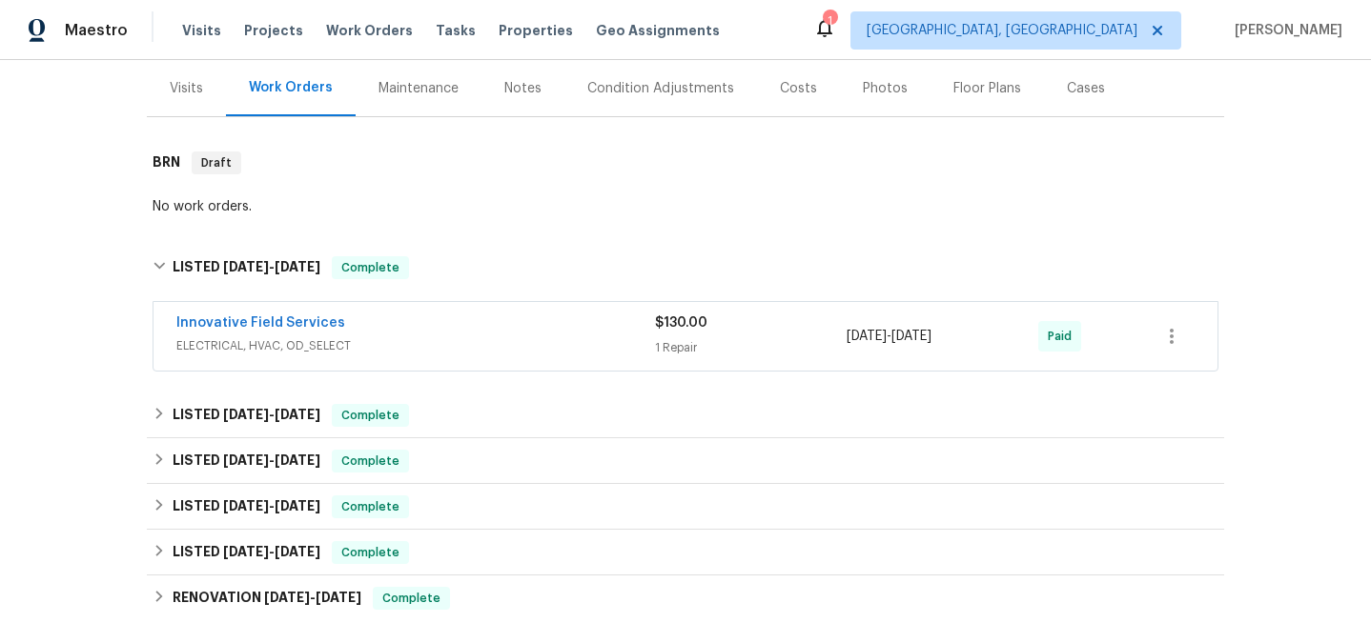
click at [446, 333] on div "Innovative Field Services" at bounding box center [415, 325] width 478 height 23
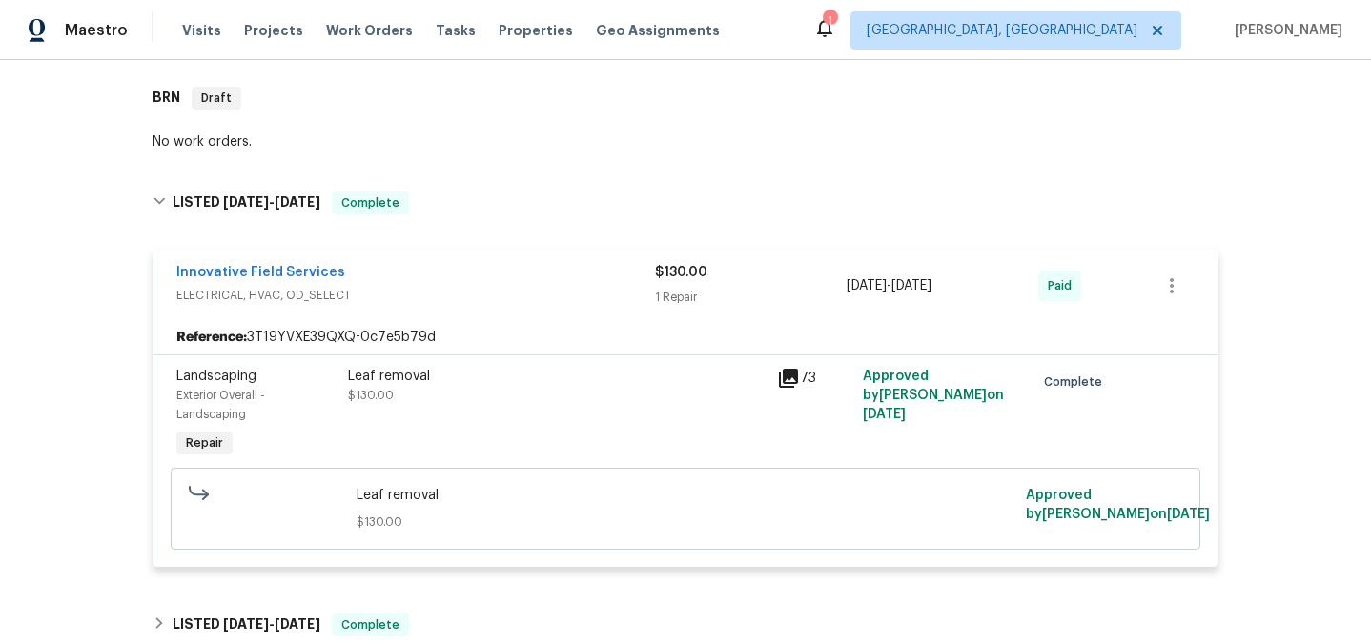
scroll to position [433, 0]
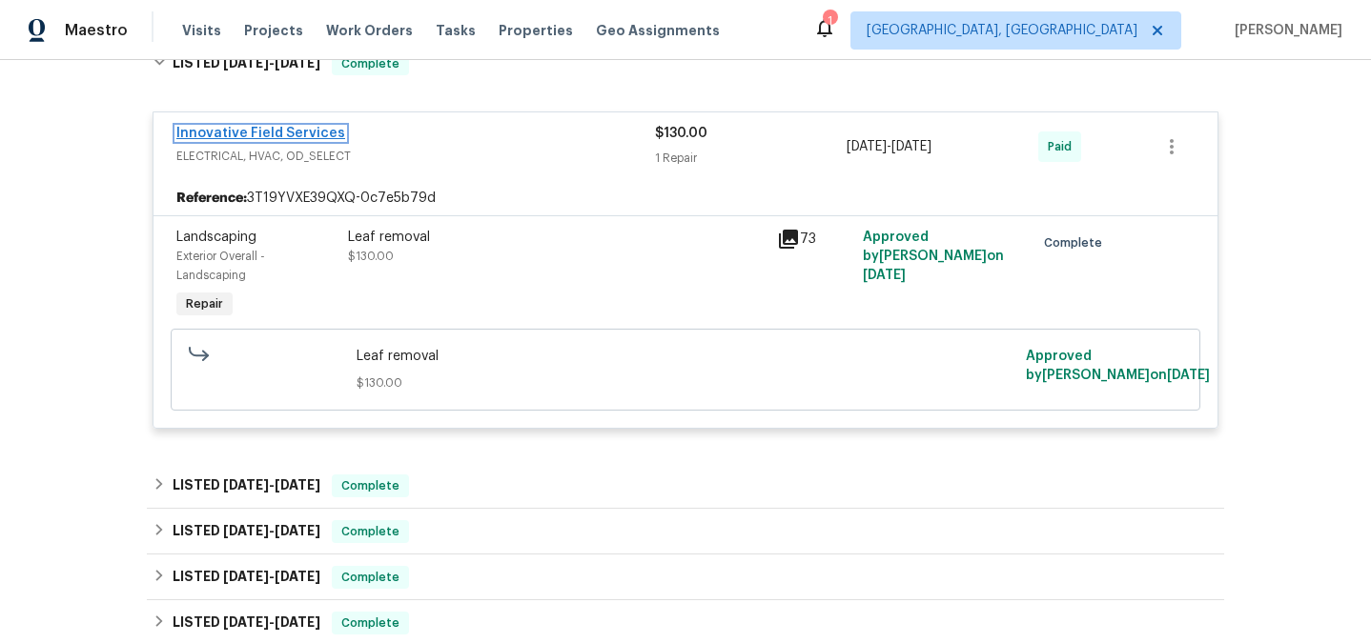
click at [277, 136] on link "Innovative Field Services" at bounding box center [260, 133] width 169 height 13
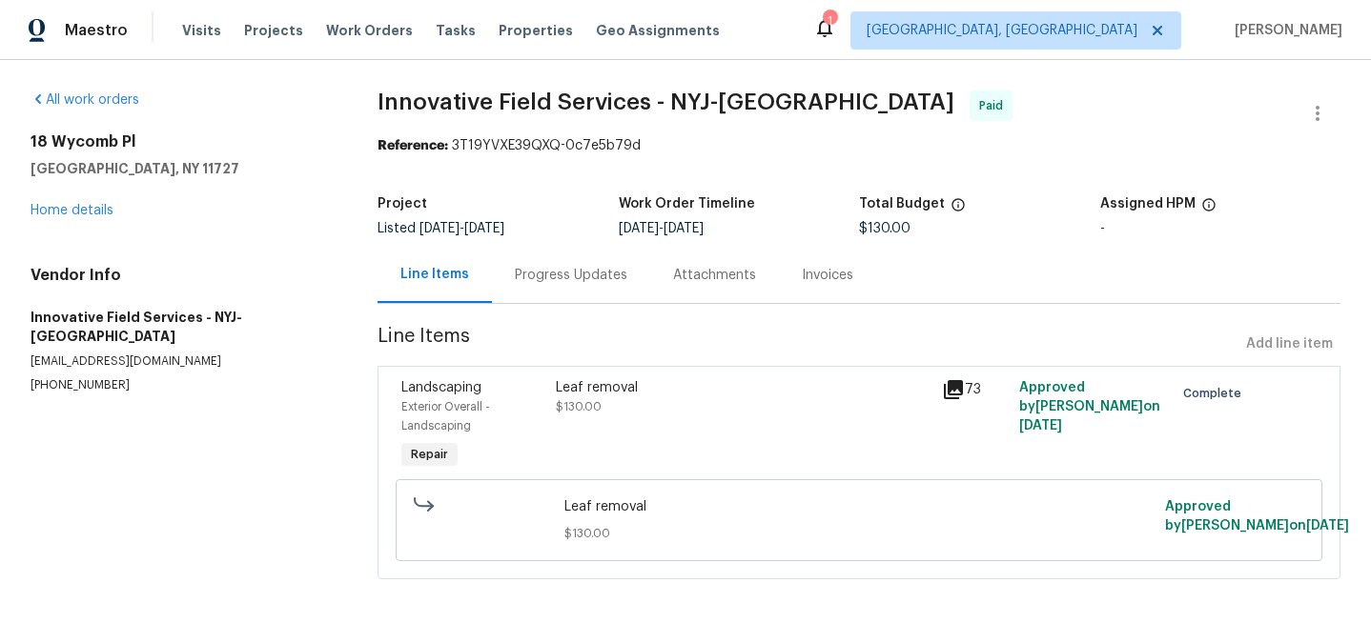
click at [549, 294] on div "Progress Updates" at bounding box center [571, 275] width 158 height 56
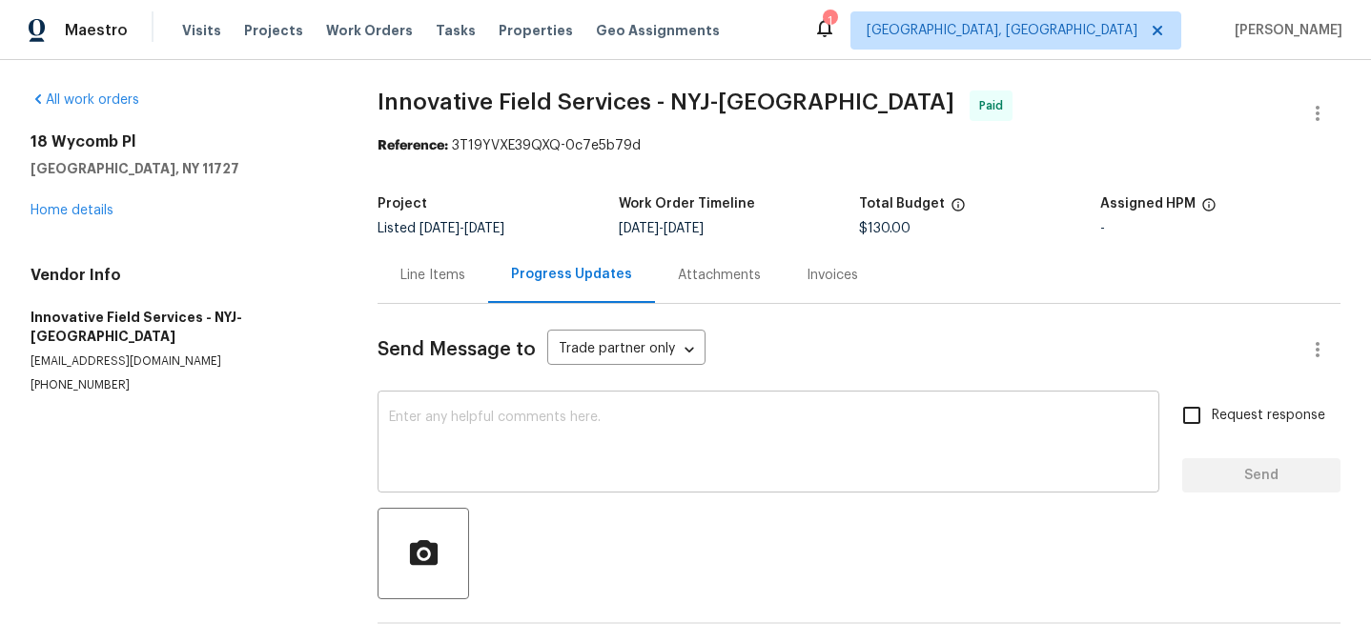
scroll to position [65, 0]
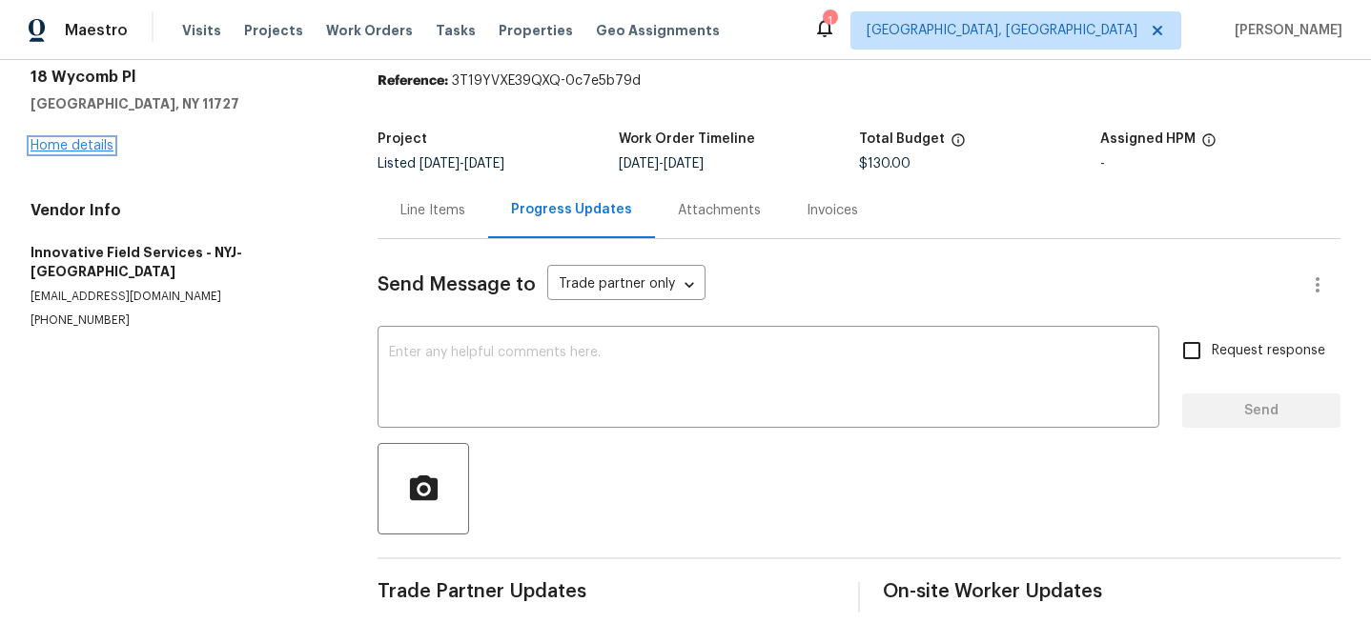
click at [70, 150] on link "Home details" at bounding box center [71, 145] width 83 height 13
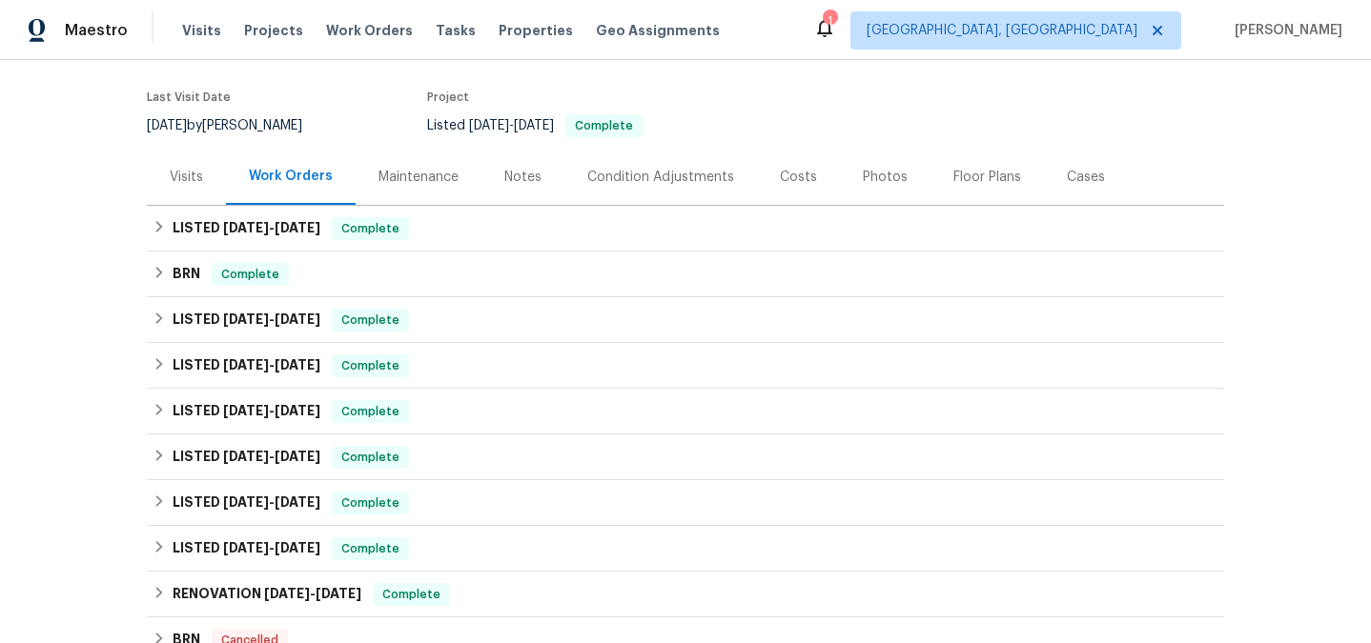
scroll to position [141, 0]
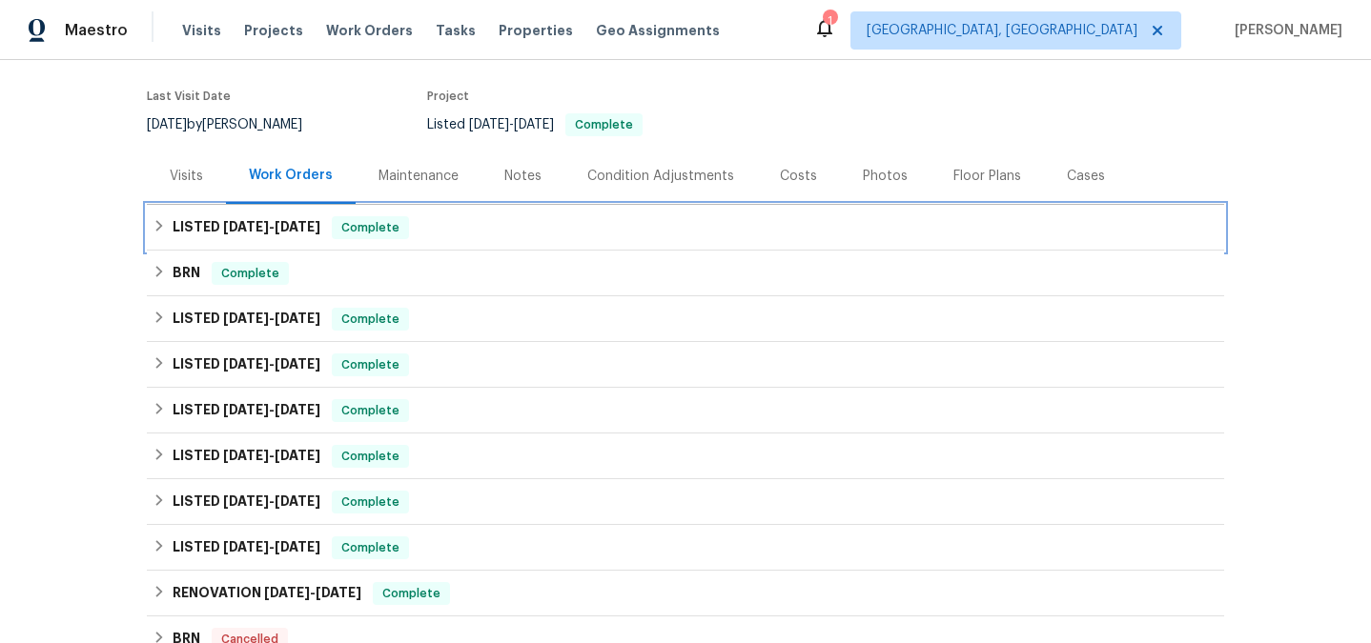
click at [294, 228] on span "11/26/24" at bounding box center [297, 226] width 46 height 13
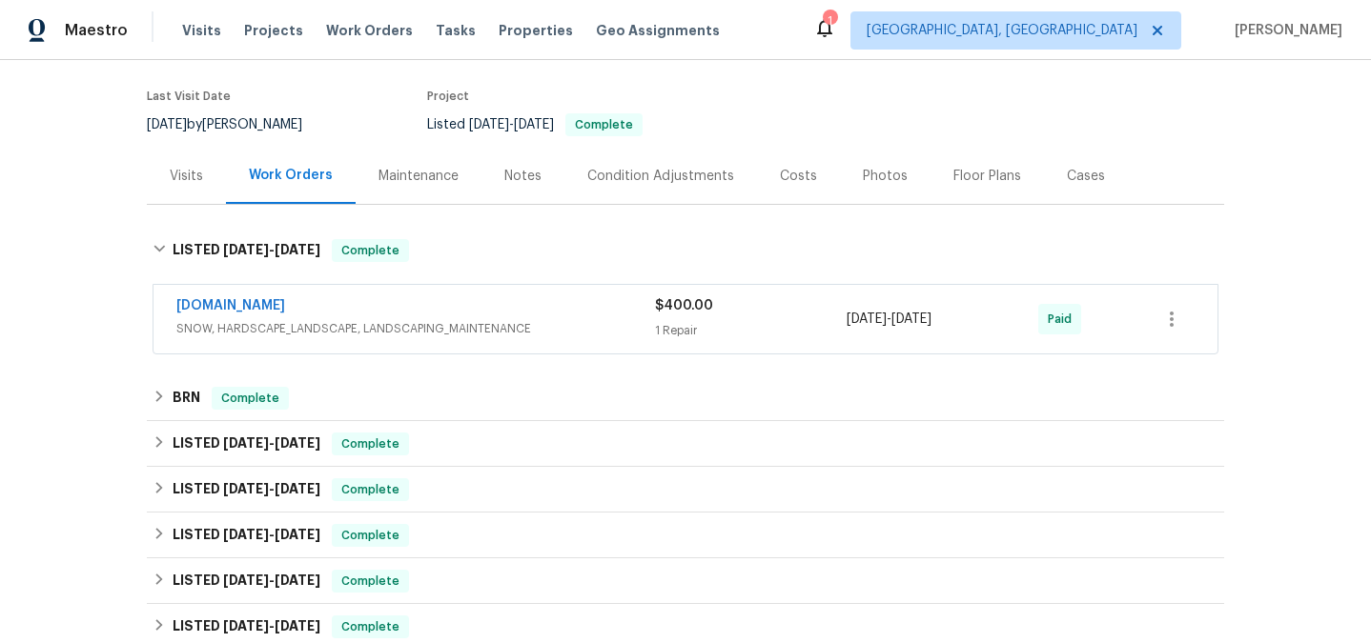
click at [424, 343] on div "Lawn.com SNOW, HARDSCAPE_LANDSCAPE, LANDSCAPING_MAINTENANCE $400.00 1 Repair 11…" at bounding box center [685, 319] width 1064 height 69
click at [418, 324] on span "SNOW, HARDSCAPE_LANDSCAPE, LANDSCAPING_MAINTENANCE" at bounding box center [415, 328] width 478 height 19
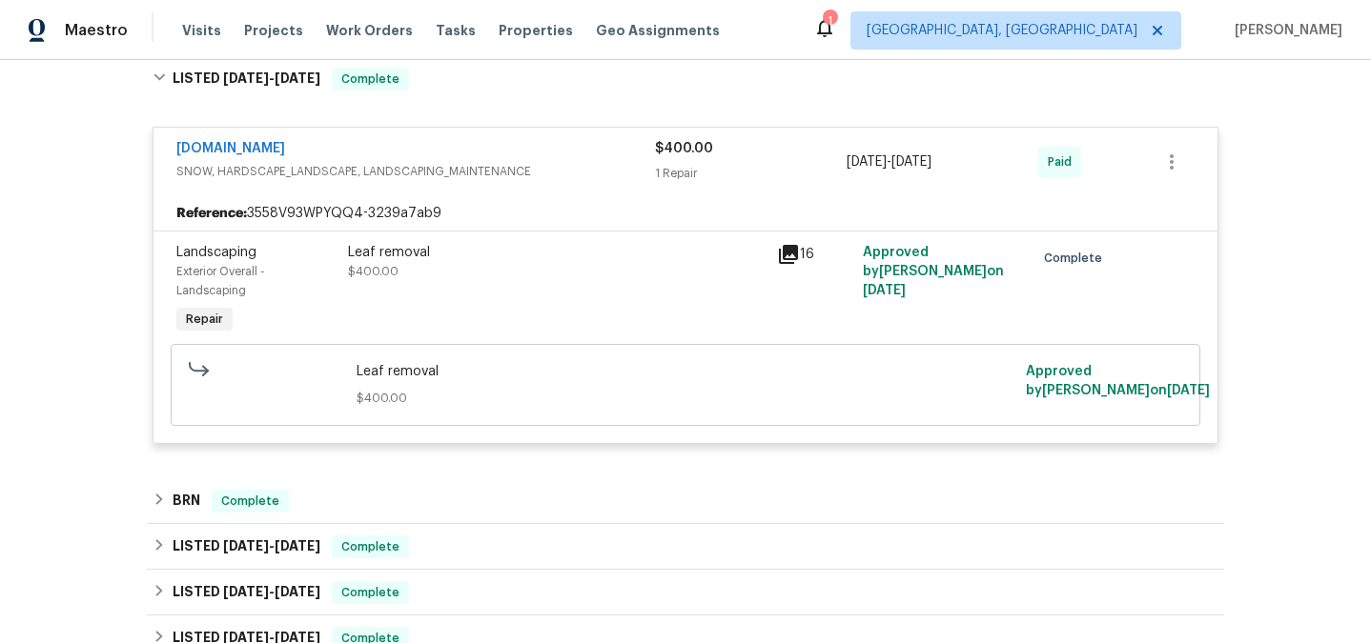
scroll to position [314, 0]
click at [219, 152] on link "Lawn.com" at bounding box center [230, 147] width 109 height 13
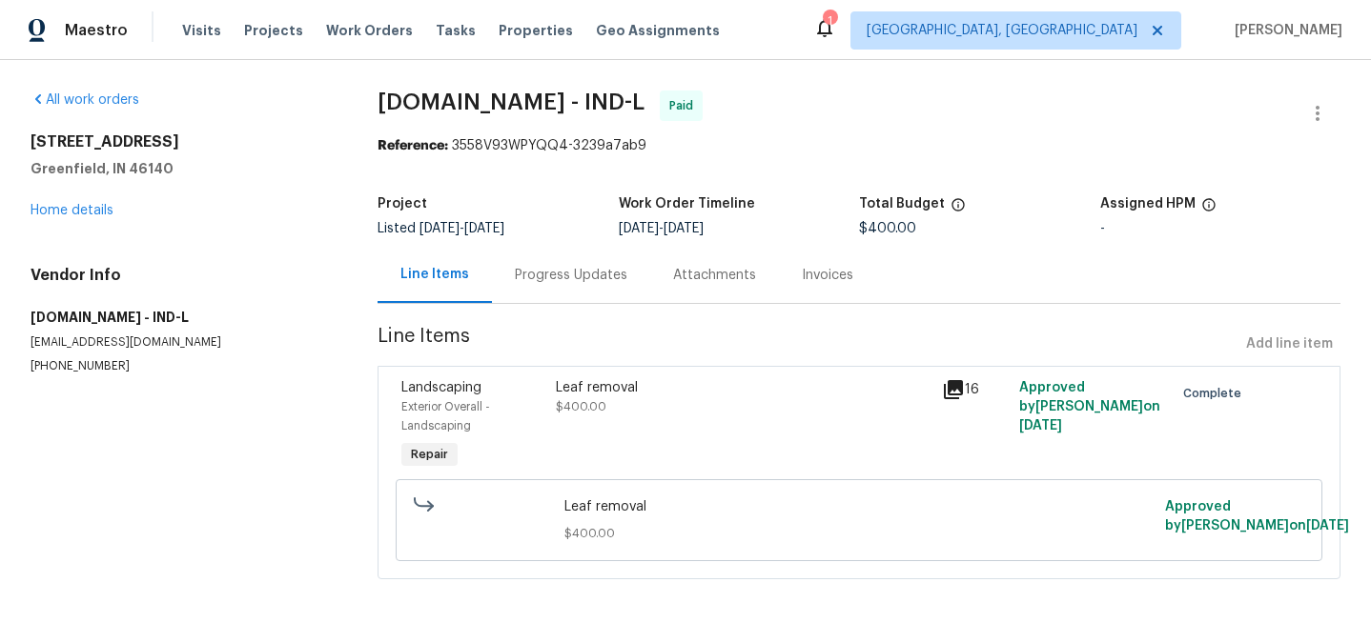
click at [542, 273] on div "Progress Updates" at bounding box center [571, 275] width 112 height 19
